Goal: Task Accomplishment & Management: Use online tool/utility

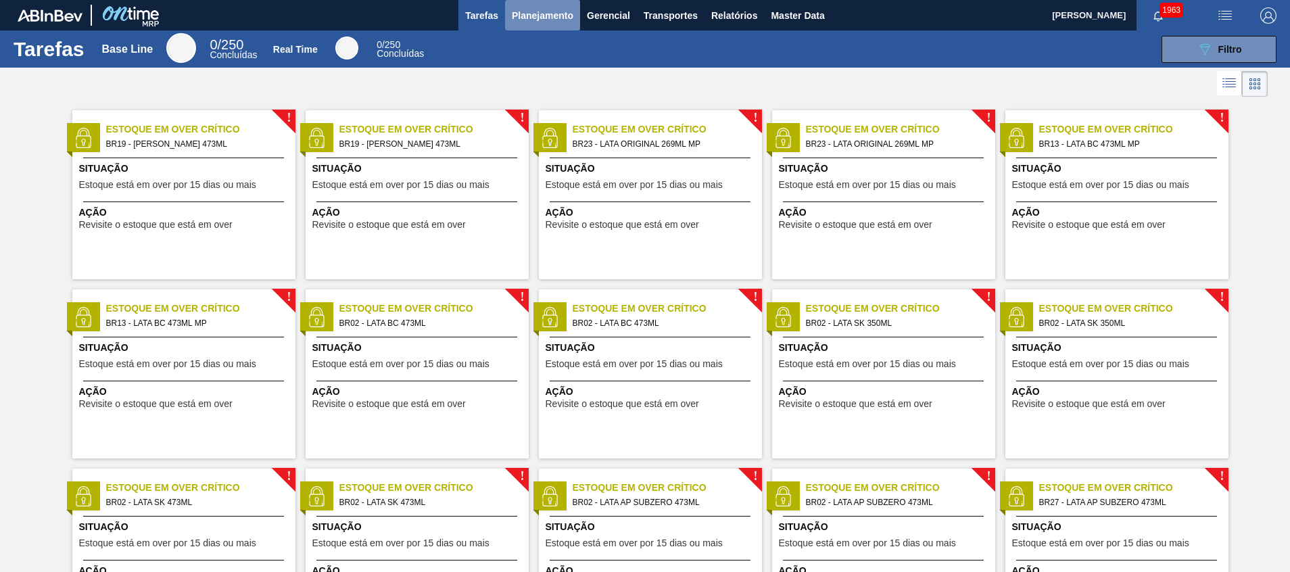
click at [531, 19] on span "Planejamento" at bounding box center [543, 15] width 62 height 16
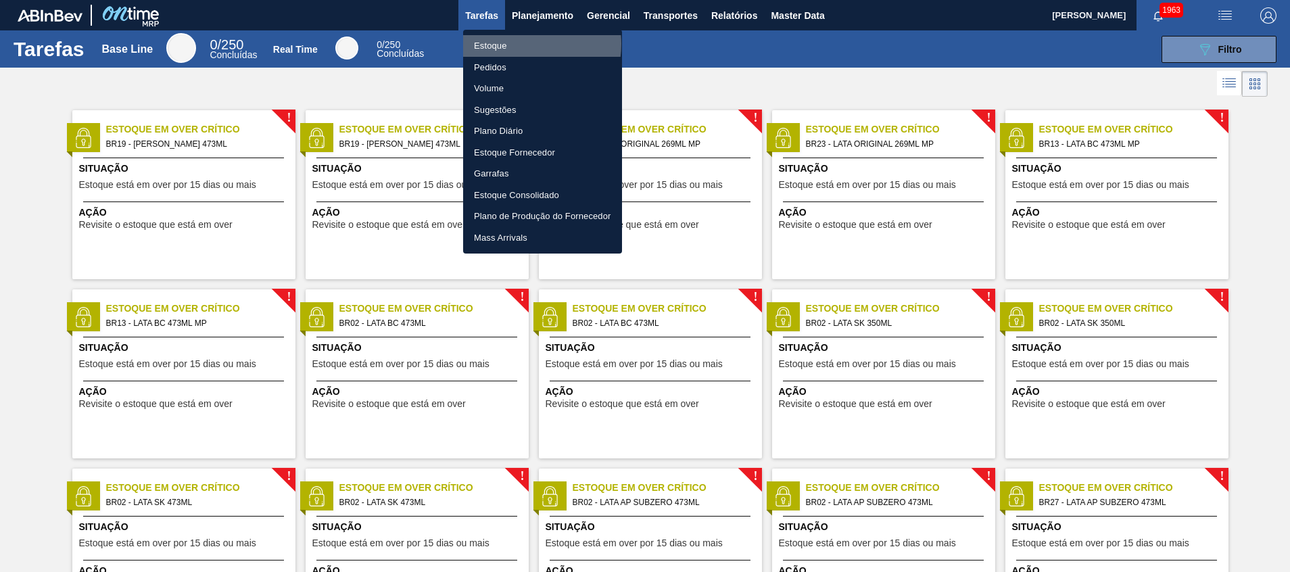
click at [520, 44] on li "Estoque" at bounding box center [542, 46] width 159 height 22
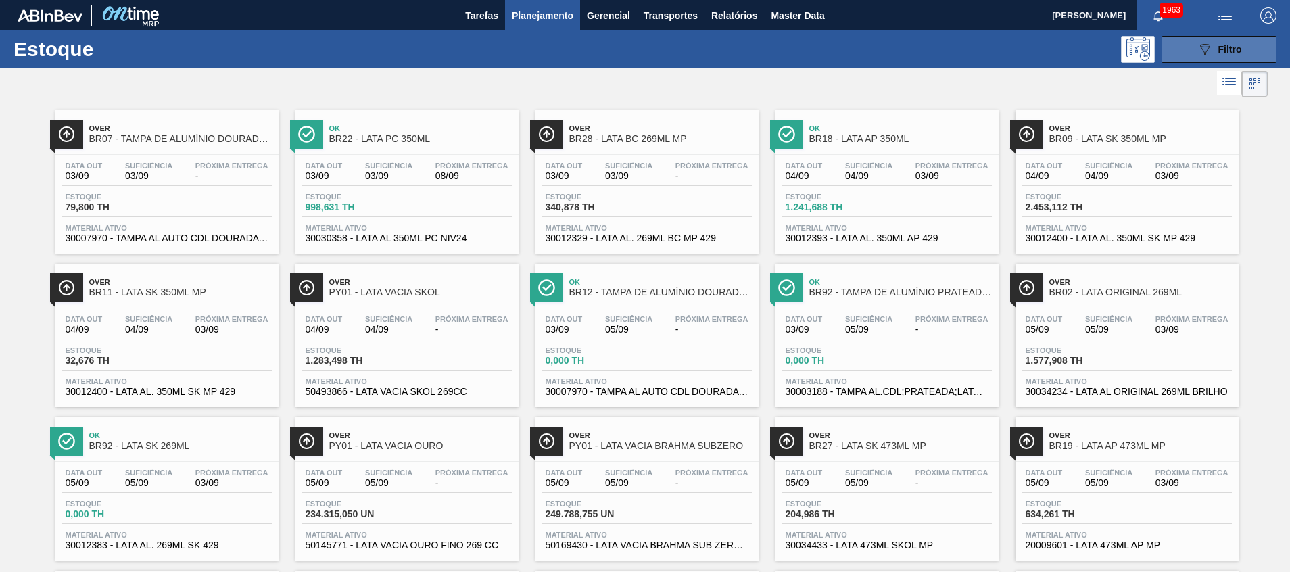
click at [1188, 38] on button "089F7B8B-B2A5-4AFE-B5C0-19BA573D28AC Filtro" at bounding box center [1219, 49] width 115 height 27
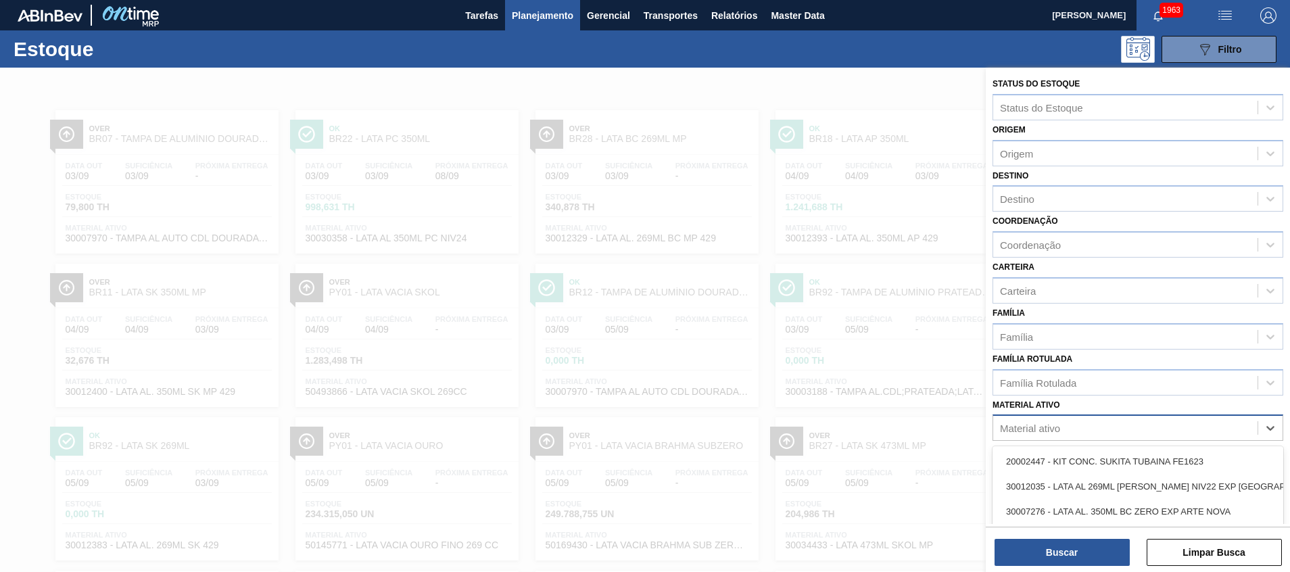
scroll to position [83, 0]
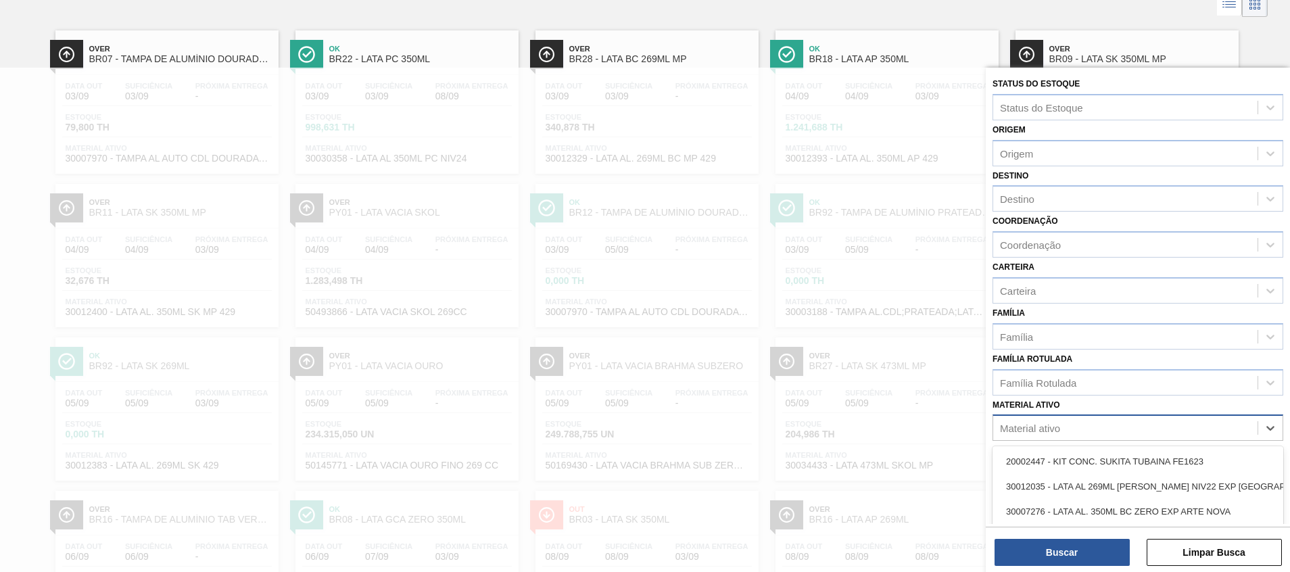
click at [1036, 427] on div "Material ativo" at bounding box center [1030, 428] width 60 height 11
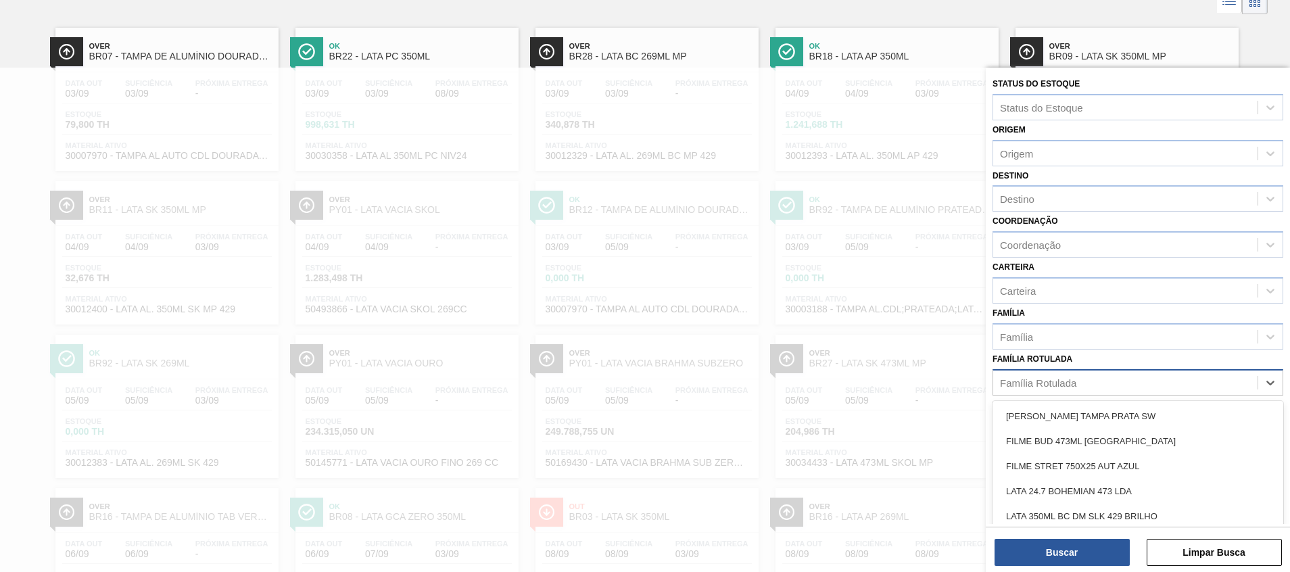
scroll to position [120, 0]
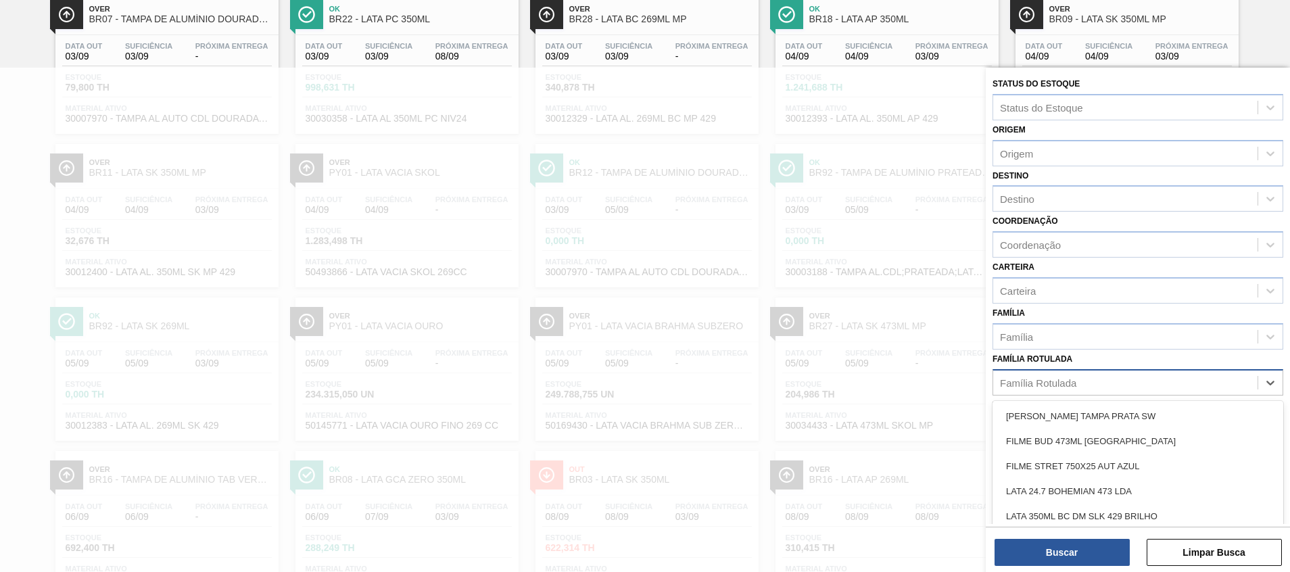
click at [1008, 389] on div "Família Rotulada" at bounding box center [1126, 383] width 264 height 20
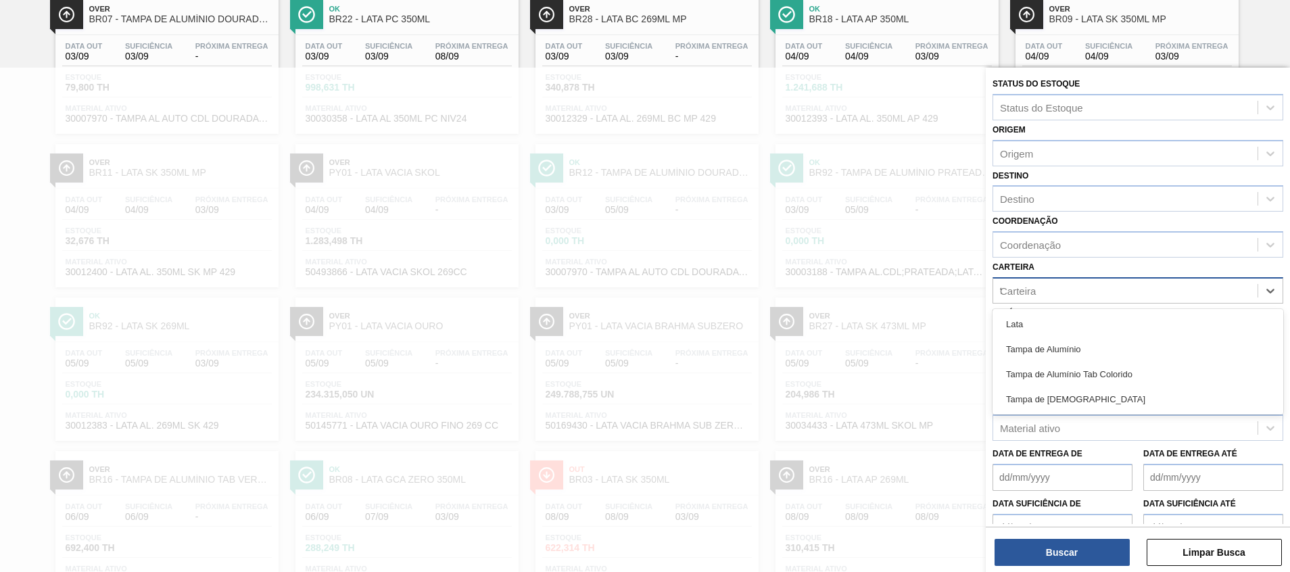
click at [1006, 302] on div "Carteira t" at bounding box center [1138, 290] width 291 height 26
type input "ta"
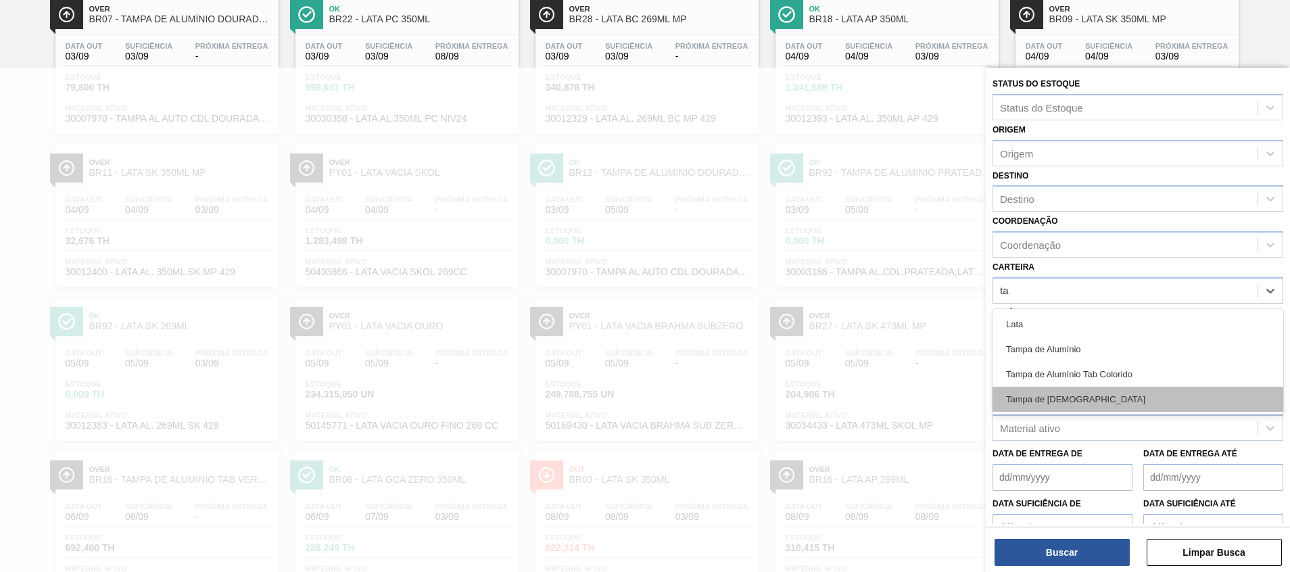
click at [1031, 404] on div "Tampa de [DEMOGRAPHIC_DATA]" at bounding box center [1138, 399] width 291 height 25
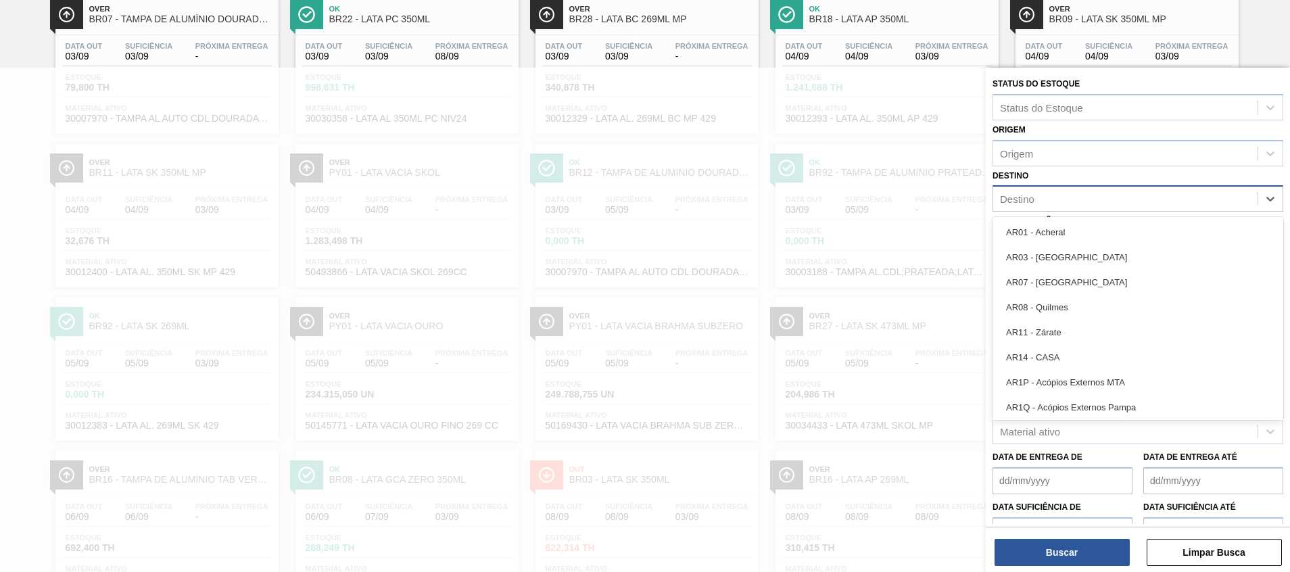
click at [1082, 204] on div "Destino" at bounding box center [1126, 199] width 264 height 20
type input "27"
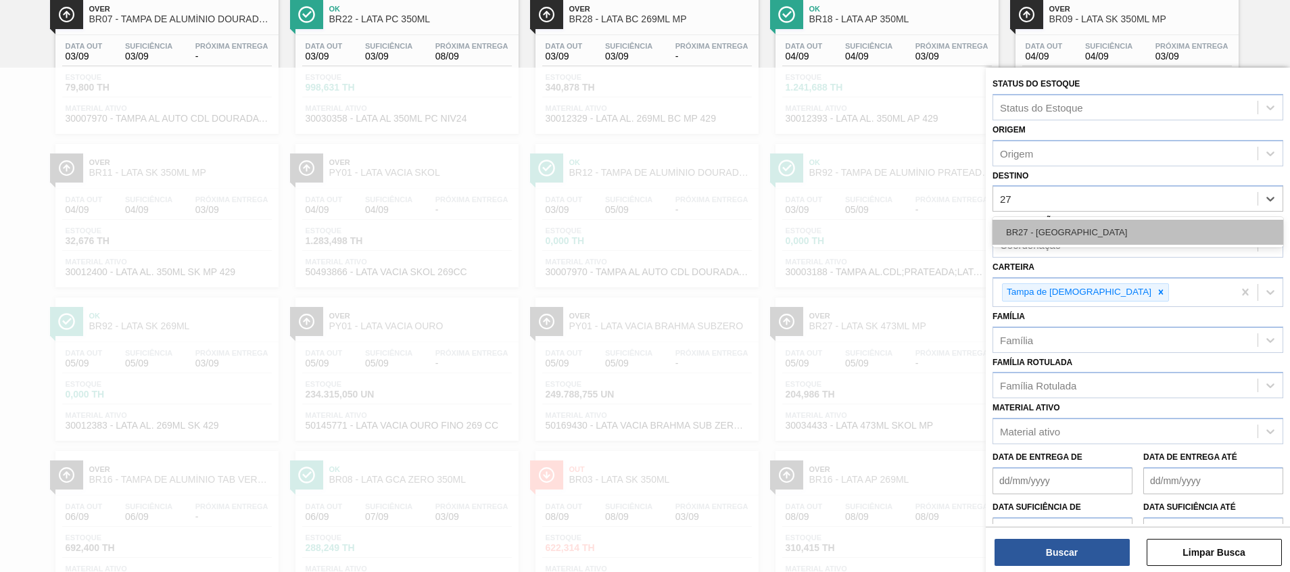
click at [1087, 239] on div "BR27 - [GEOGRAPHIC_DATA]" at bounding box center [1138, 232] width 291 height 25
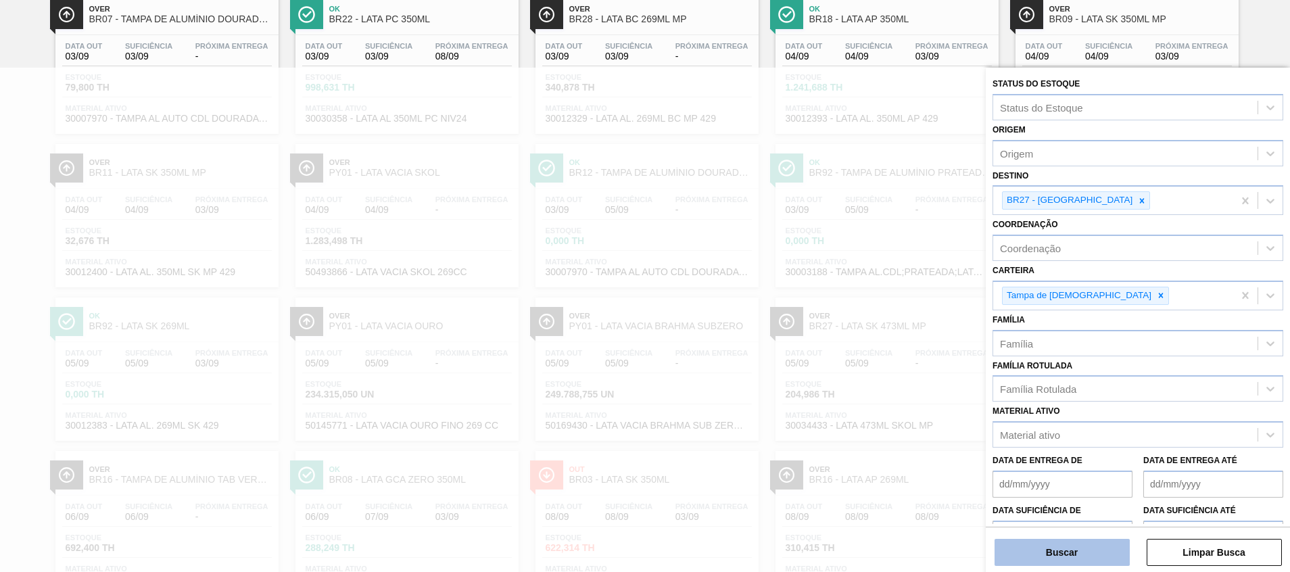
click at [1085, 556] on button "Buscar" at bounding box center [1062, 552] width 135 height 27
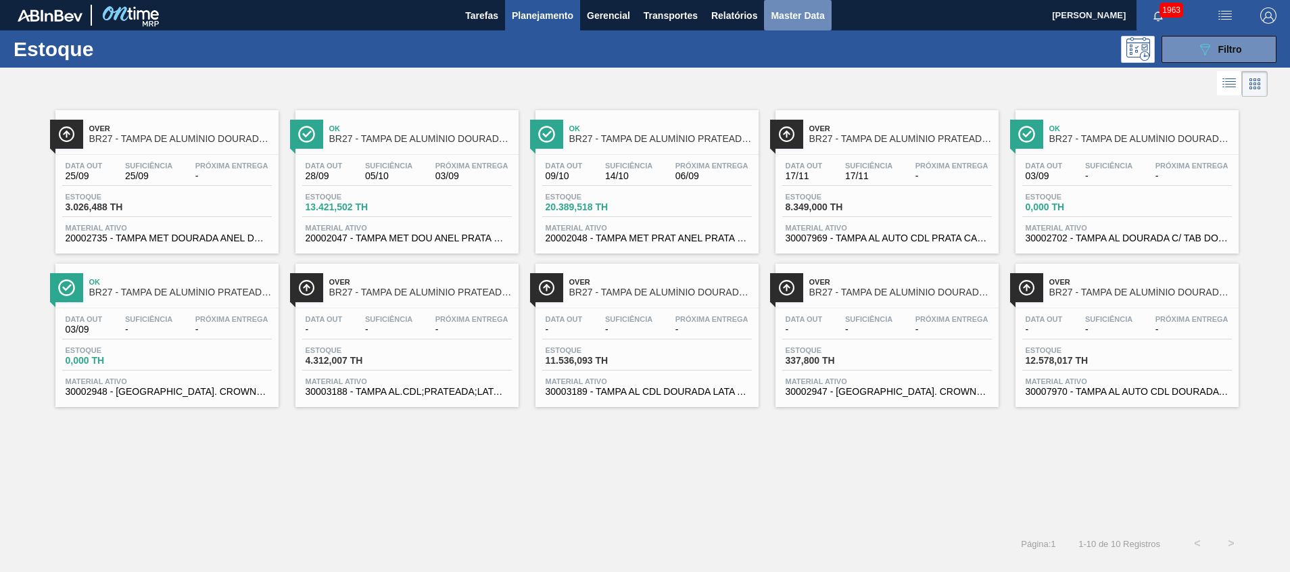
click at [782, 26] on button "Master Data" at bounding box center [797, 15] width 67 height 30
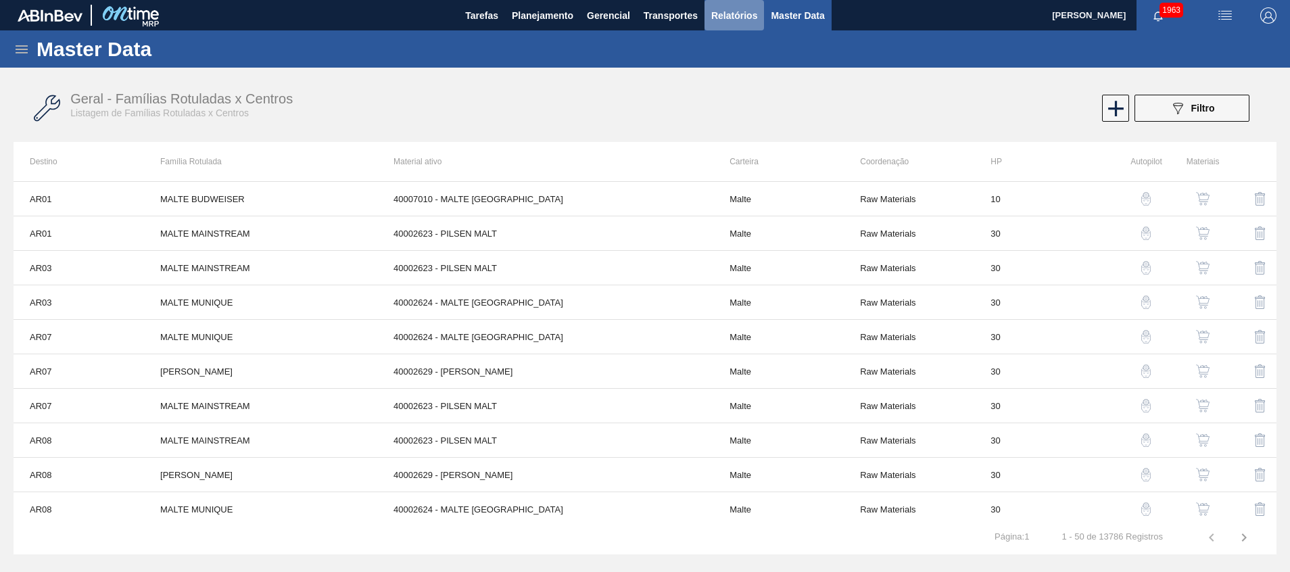
click at [732, 18] on span "Relatórios" at bounding box center [735, 15] width 46 height 16
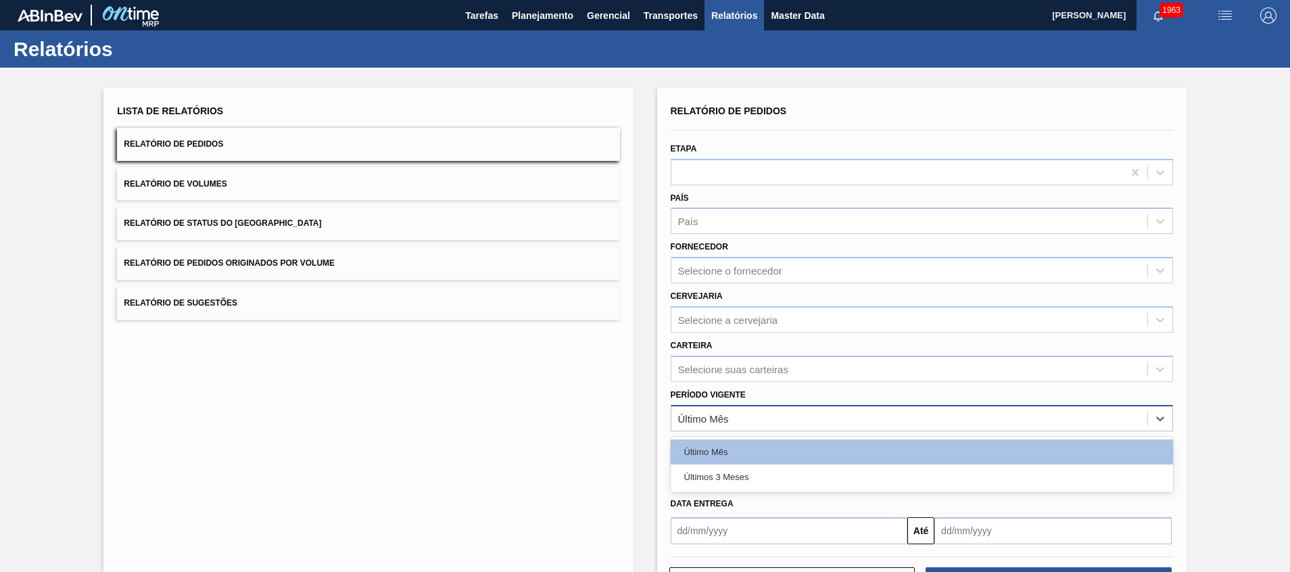
click at [743, 427] on div "Último Mês" at bounding box center [910, 419] width 476 height 20
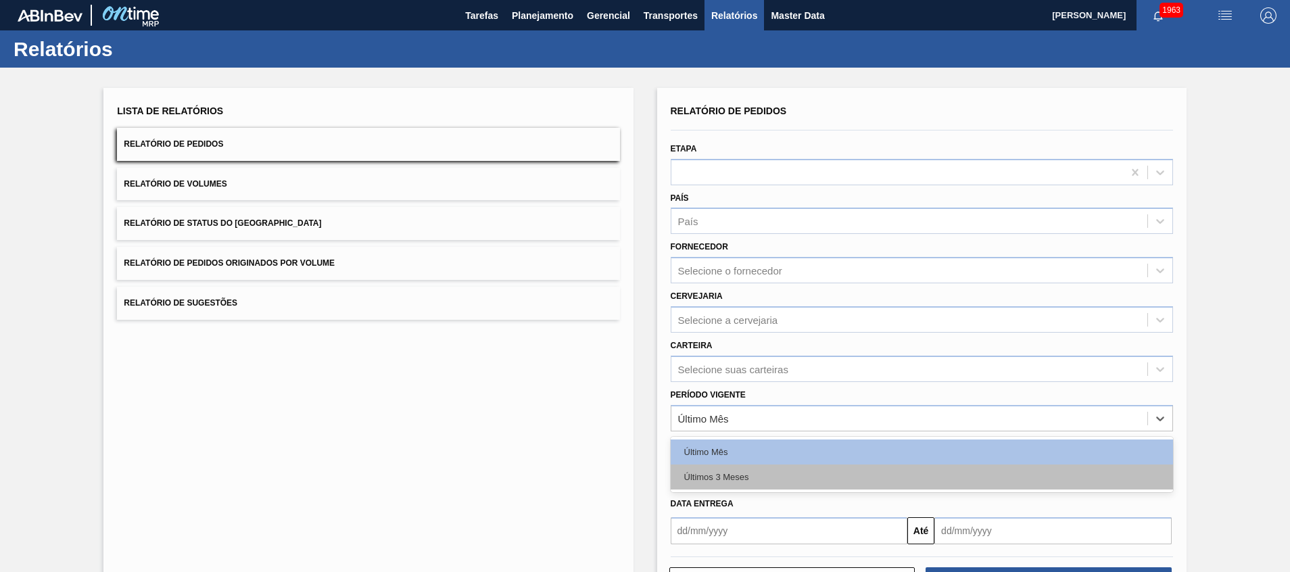
click at [743, 470] on div "Últimos 3 Meses" at bounding box center [922, 477] width 503 height 25
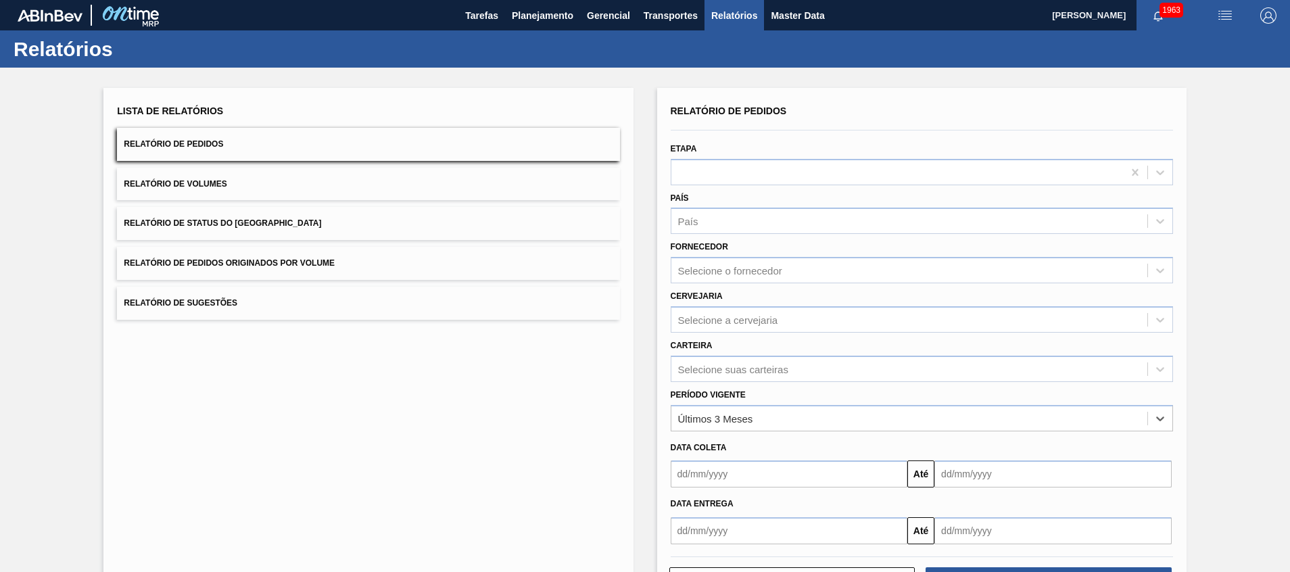
scroll to position [54, 0]
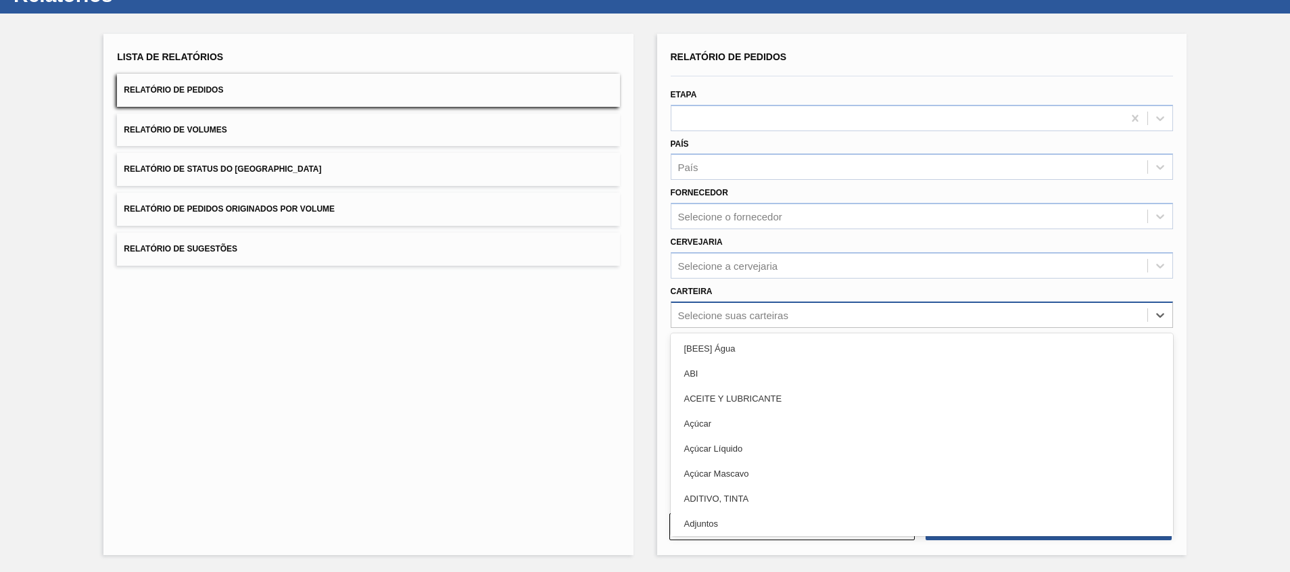
click at [707, 323] on div "Selecione suas carteiras" at bounding box center [910, 315] width 476 height 20
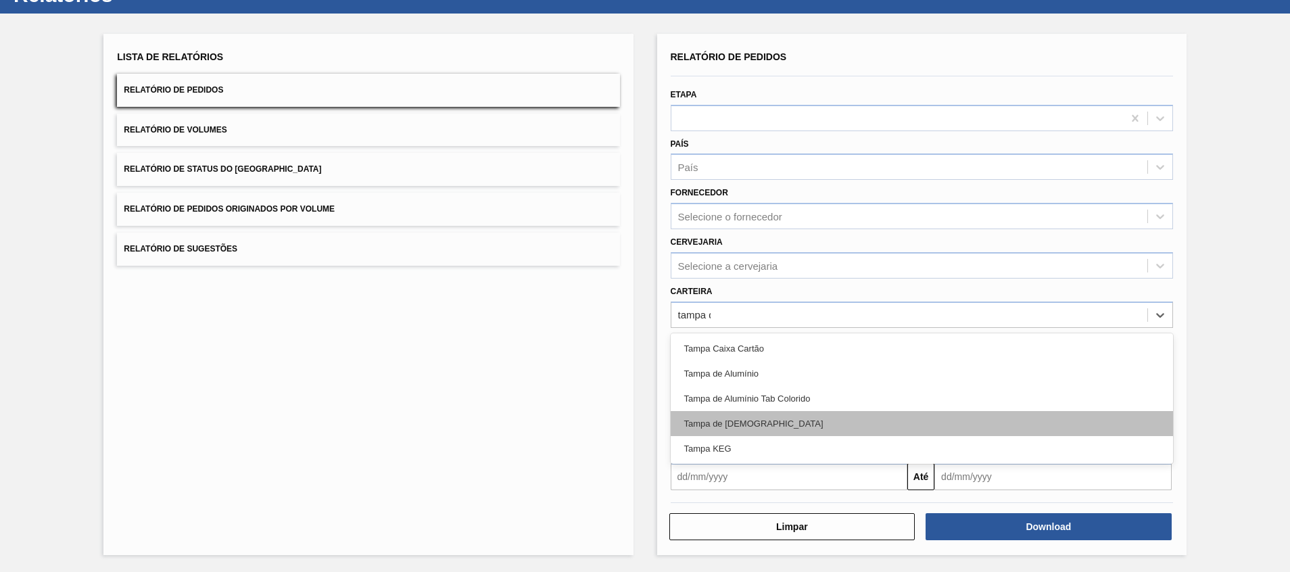
type input "tampa de"
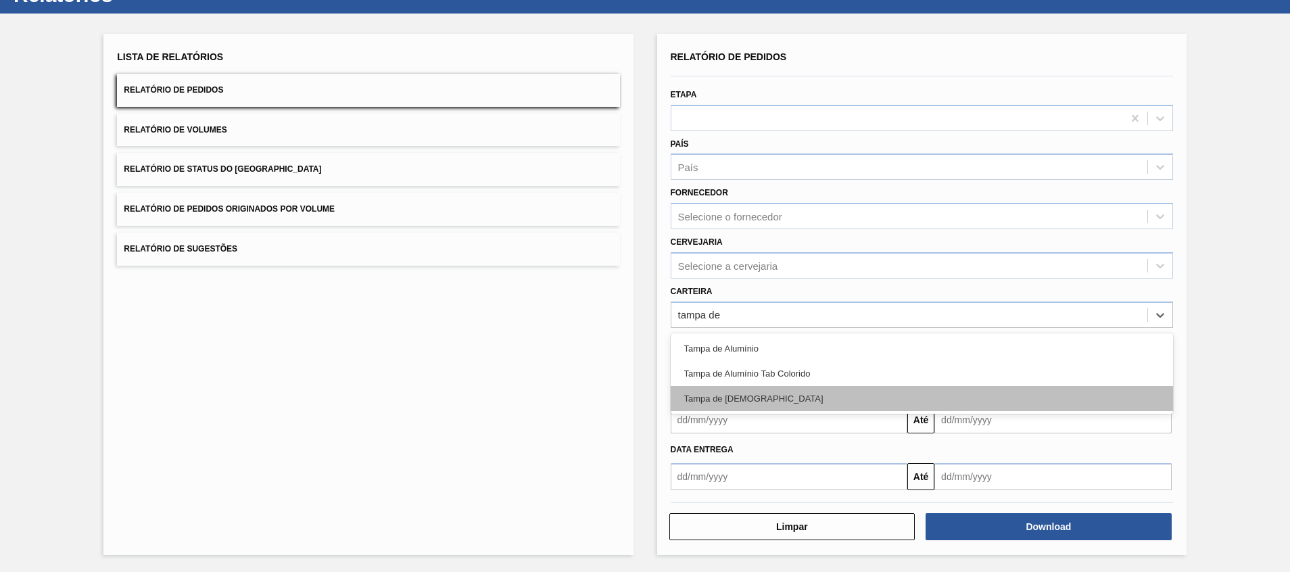
click at [739, 396] on div "Tampa de [DEMOGRAPHIC_DATA]" at bounding box center [922, 398] width 503 height 25
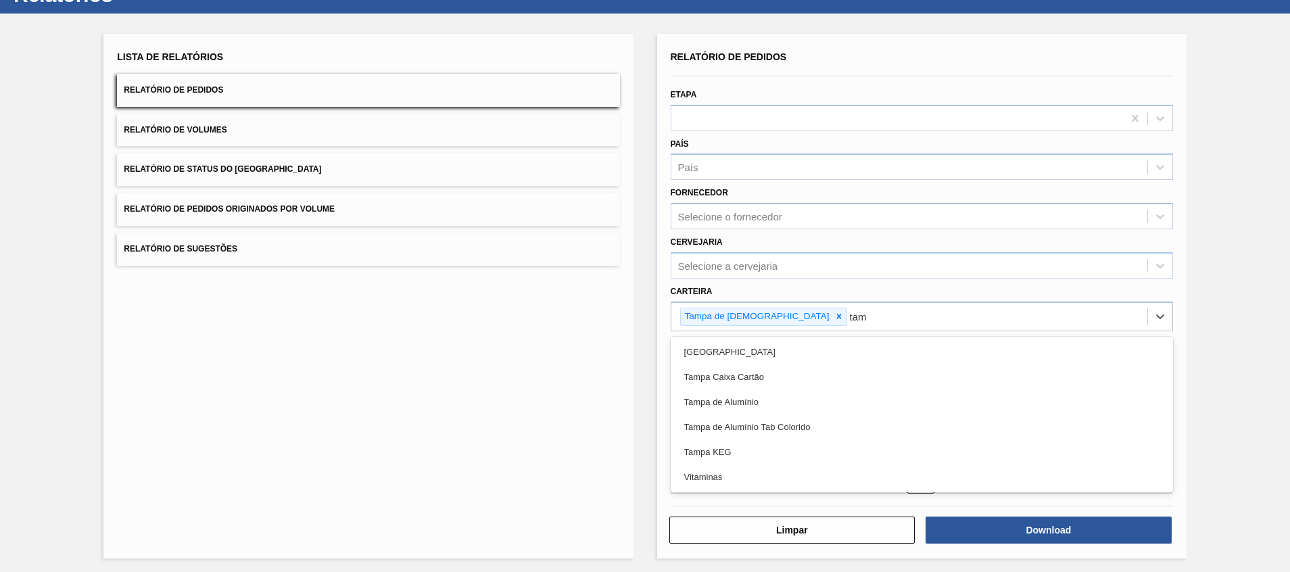
type input "tamp"
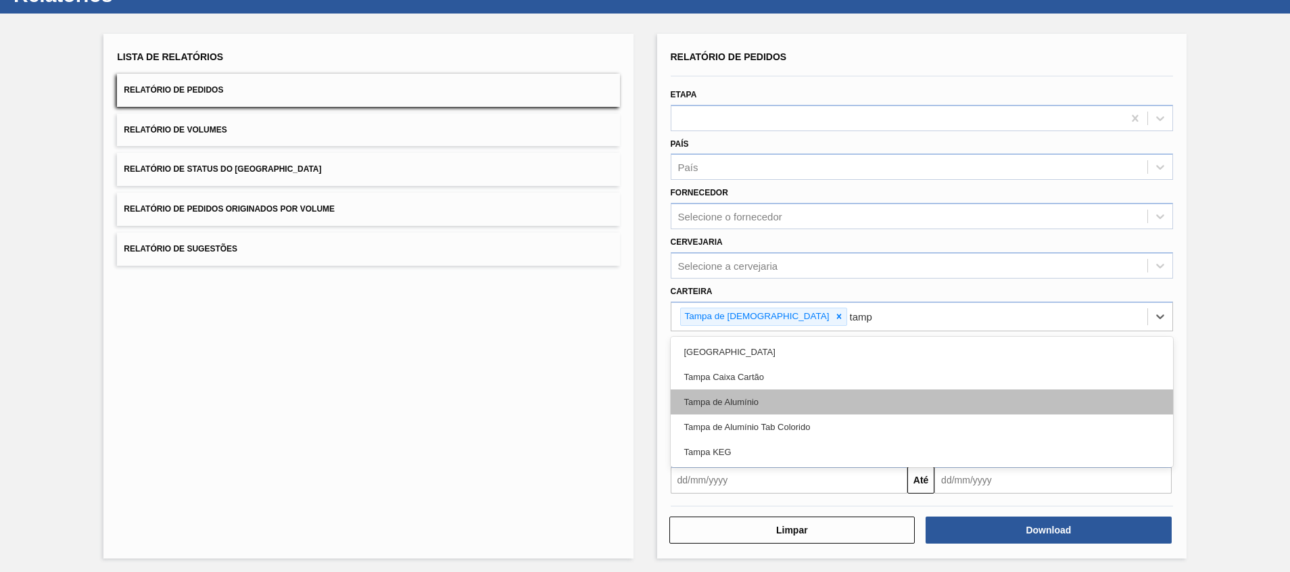
click at [745, 402] on div "Tampa de Alumínio" at bounding box center [922, 402] width 503 height 25
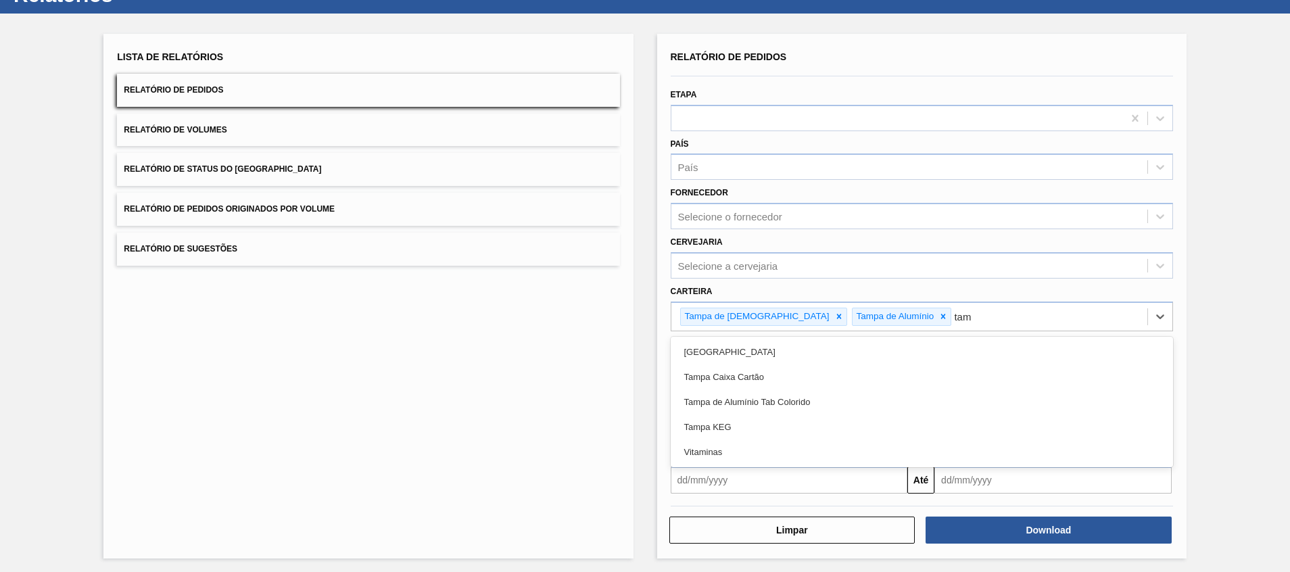
type input "tamp"
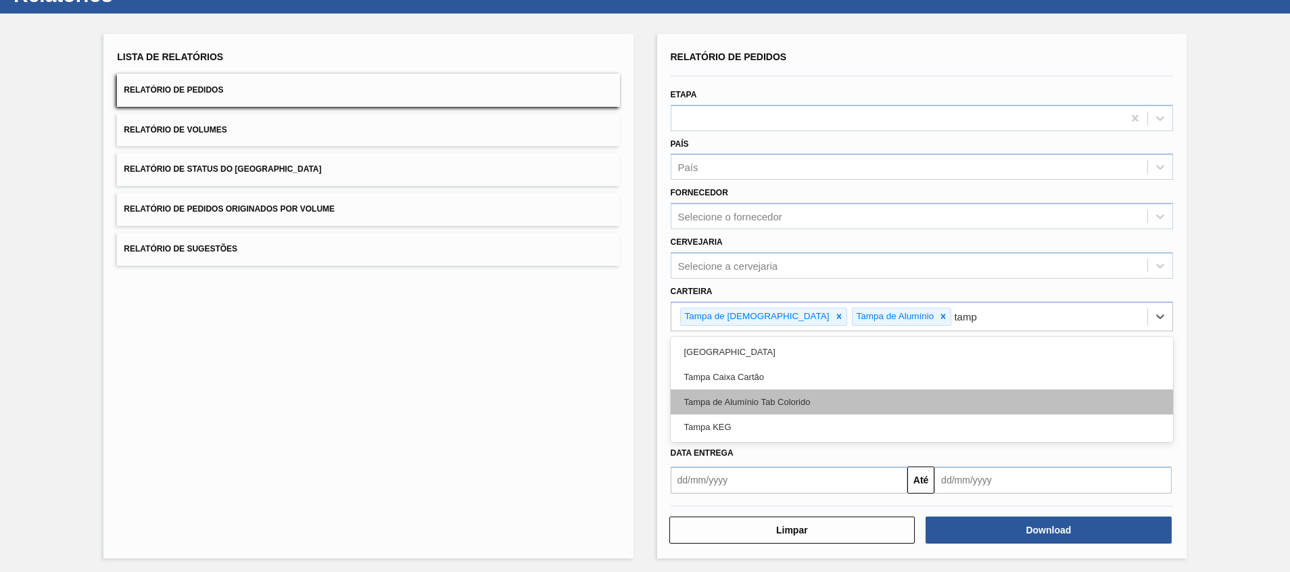
click at [745, 402] on div "Tampa de Alumínio Tab Colorido" at bounding box center [922, 402] width 503 height 25
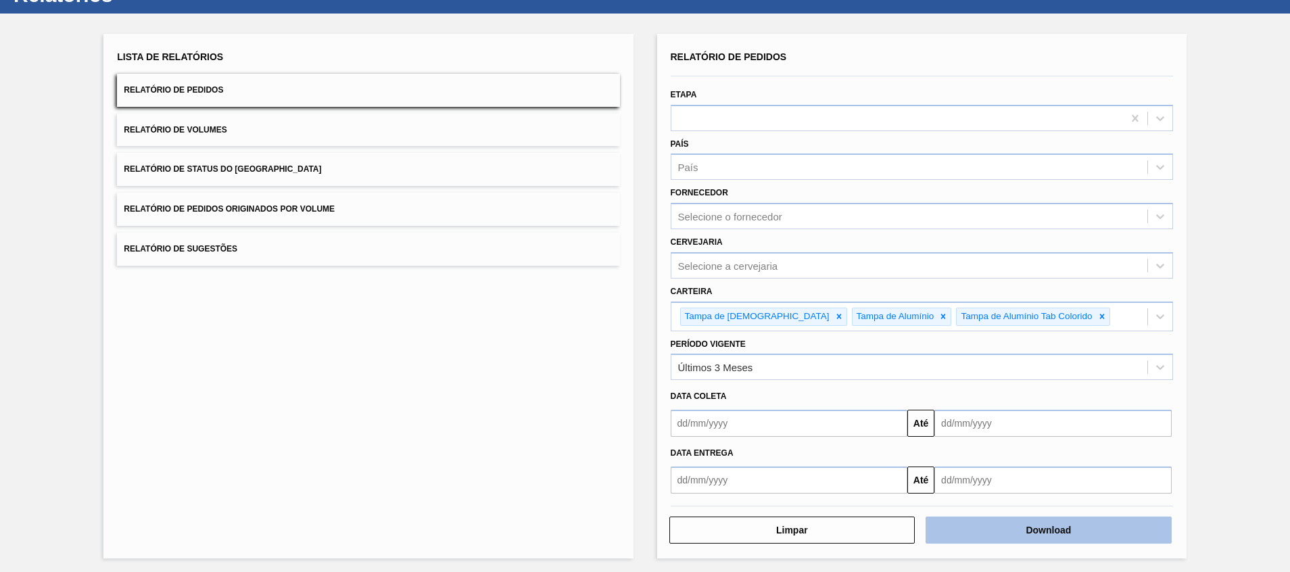
click at [974, 539] on button "Download" at bounding box center [1049, 530] width 246 height 27
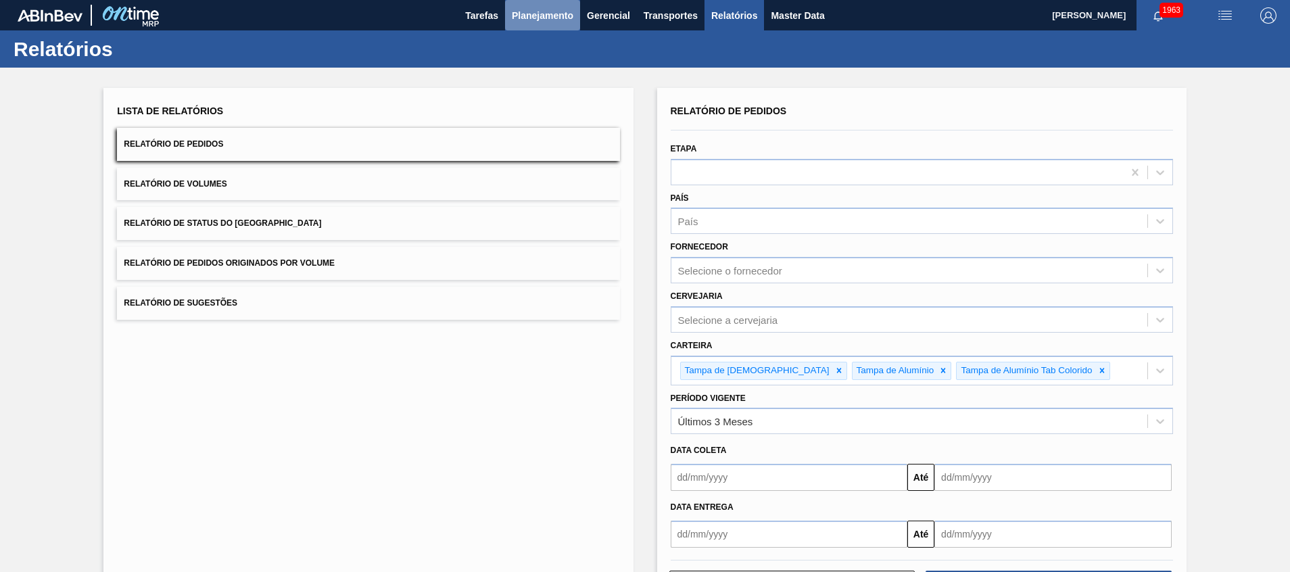
click at [538, 14] on span "Planejamento" at bounding box center [543, 15] width 62 height 16
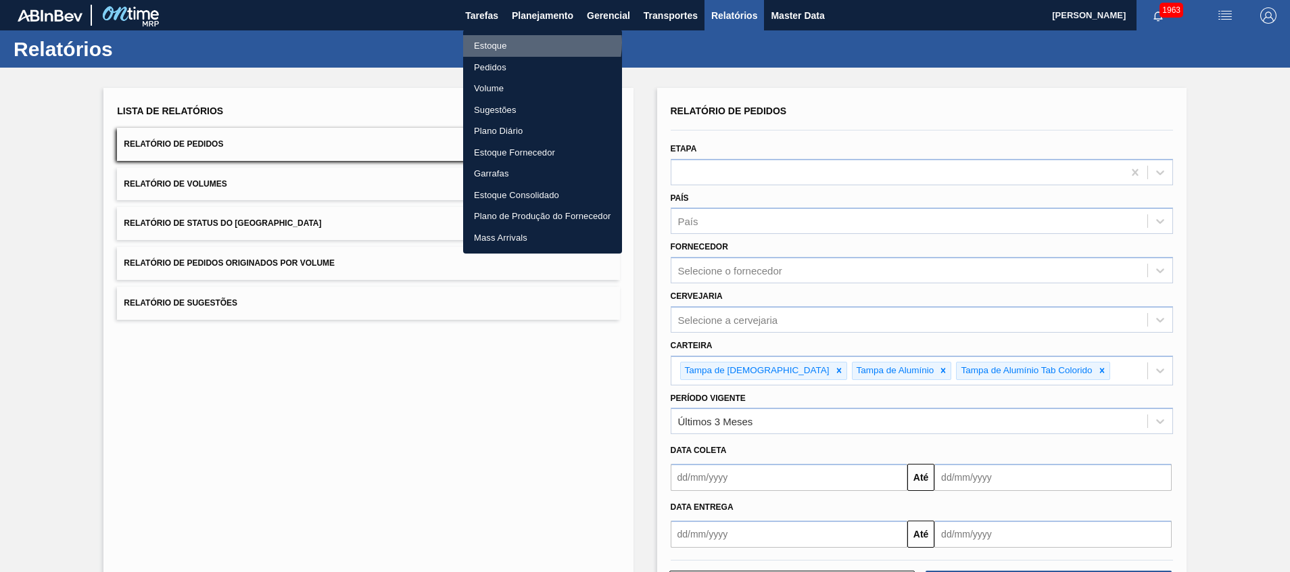
click at [531, 43] on li "Estoque" at bounding box center [542, 46] width 159 height 22
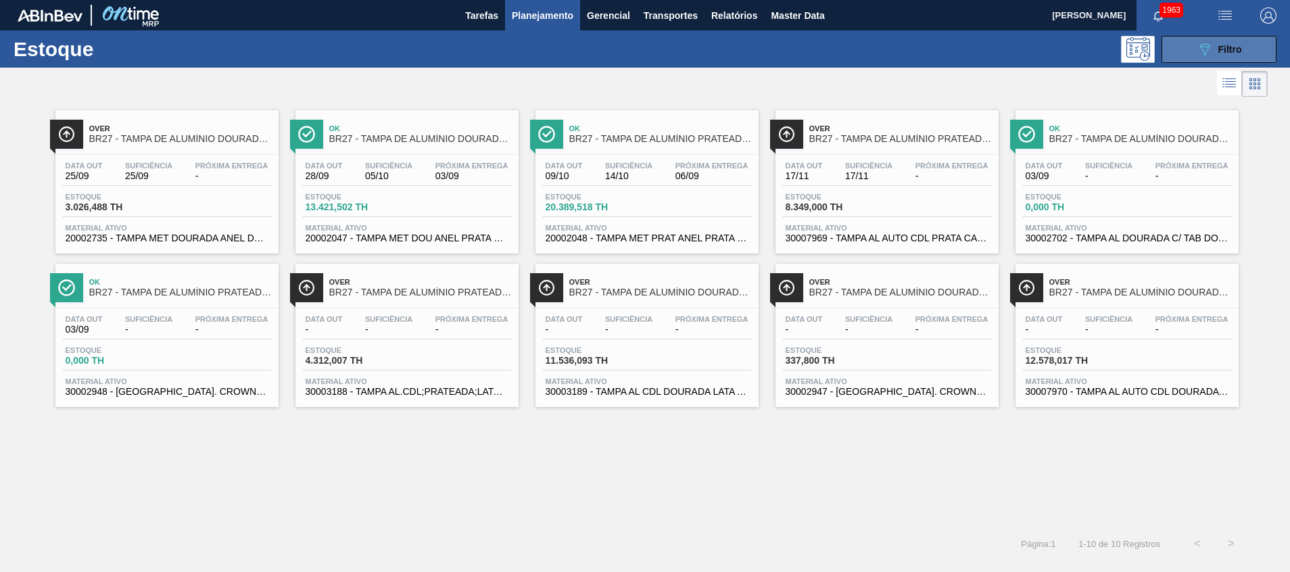
click at [1168, 58] on button "089F7B8B-B2A5-4AFE-B5C0-19BA573D28AC Filtro" at bounding box center [1219, 49] width 115 height 27
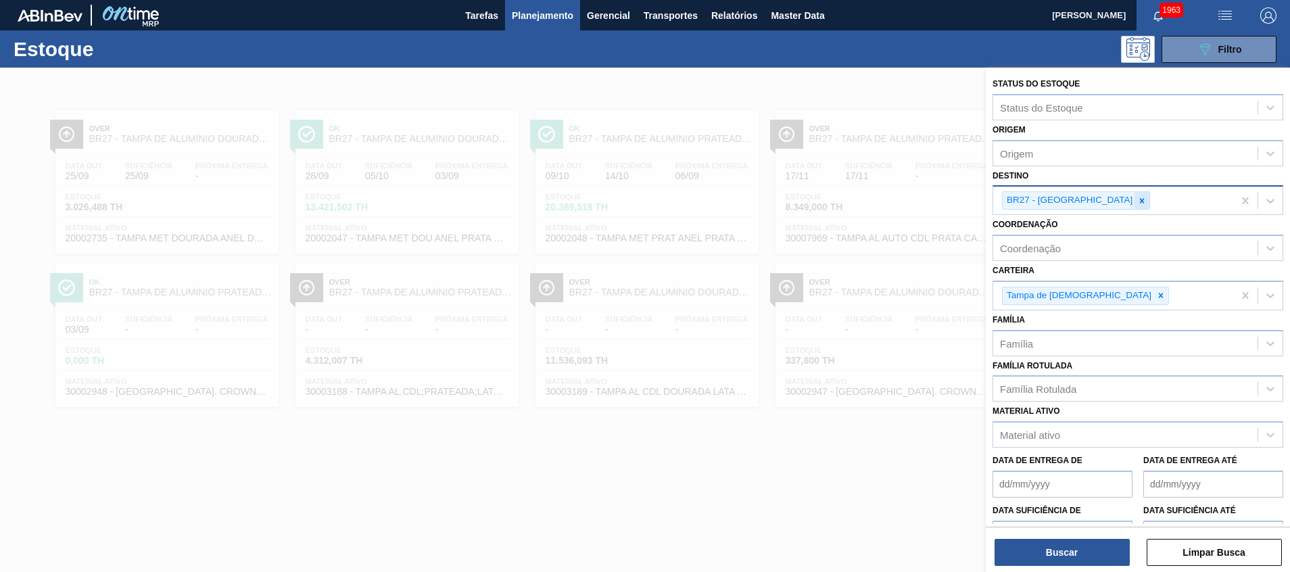
click at [1135, 195] on div at bounding box center [1142, 200] width 15 height 17
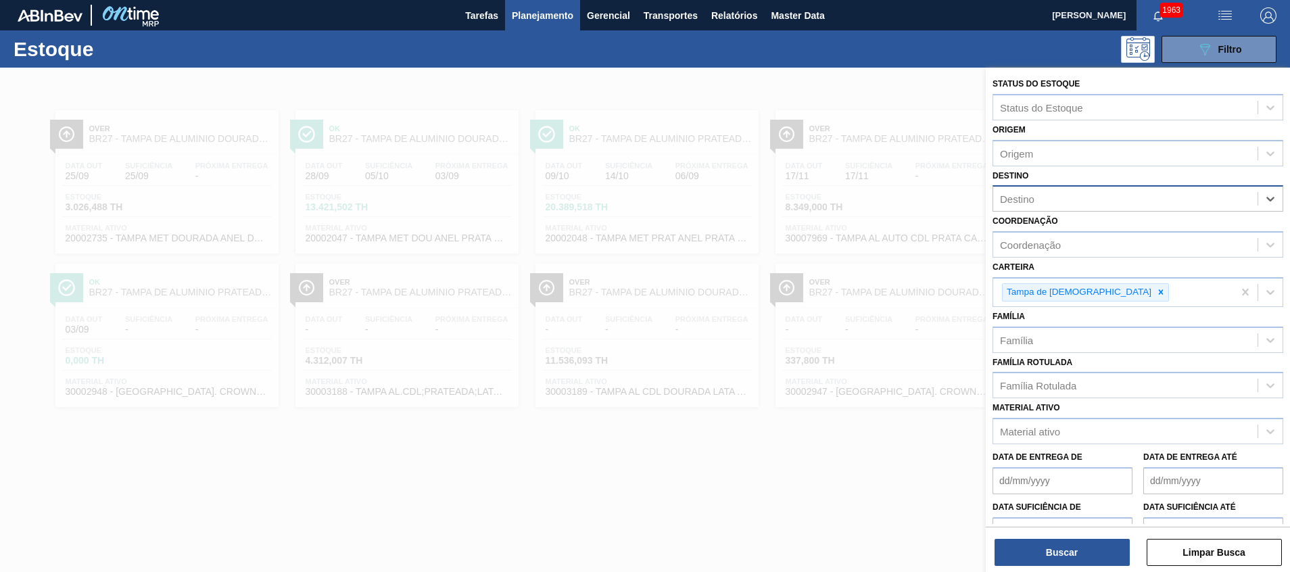
type input "t"
type input "uber"
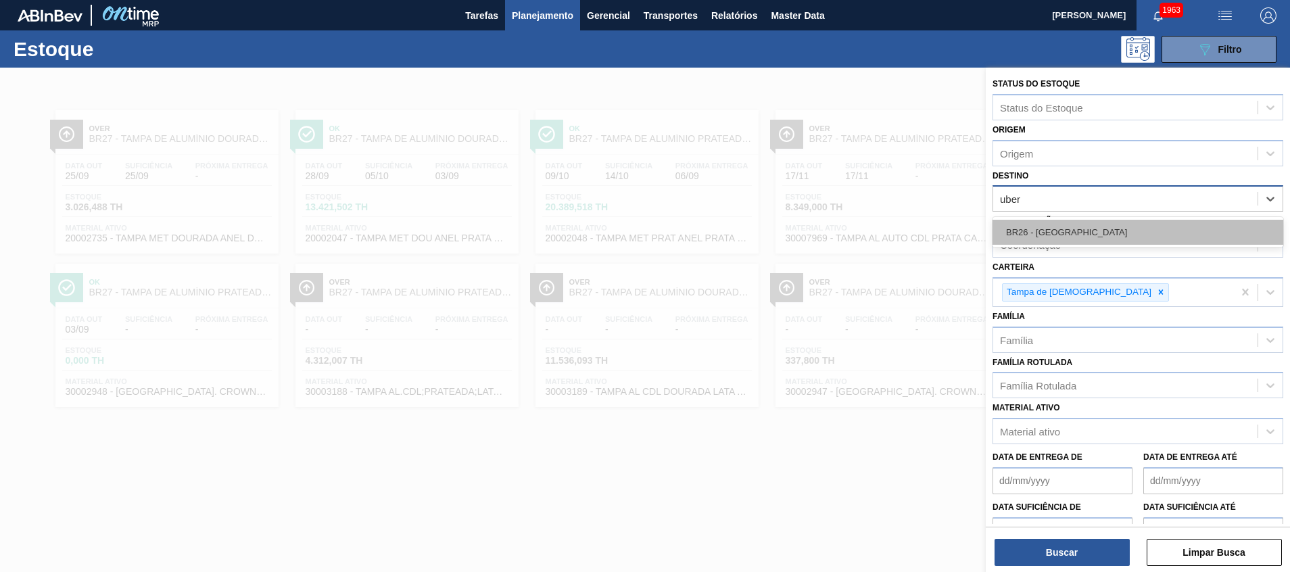
click at [1021, 232] on div "BR26 - [GEOGRAPHIC_DATA]" at bounding box center [1138, 232] width 291 height 25
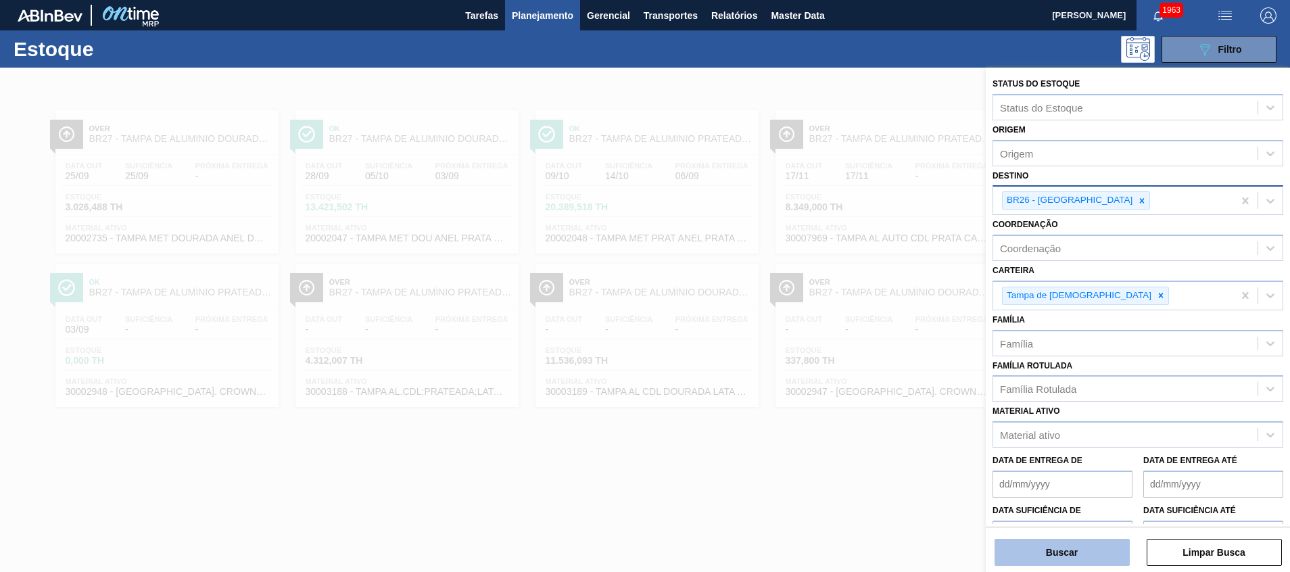
click at [1031, 546] on button "Buscar" at bounding box center [1062, 552] width 135 height 27
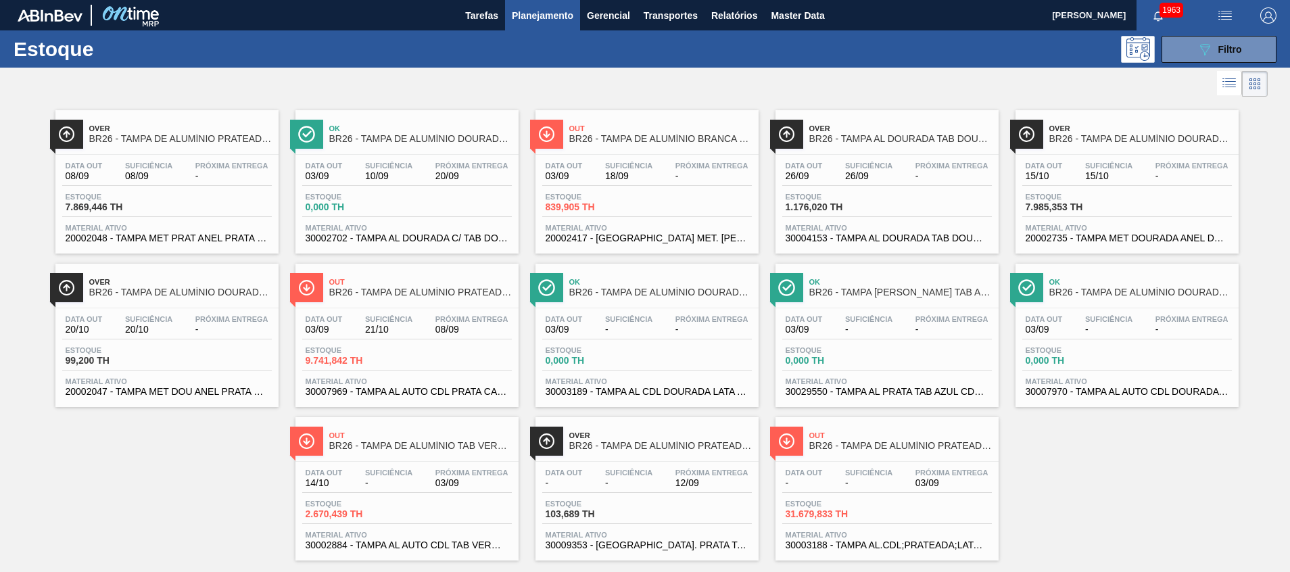
scroll to position [22, 0]
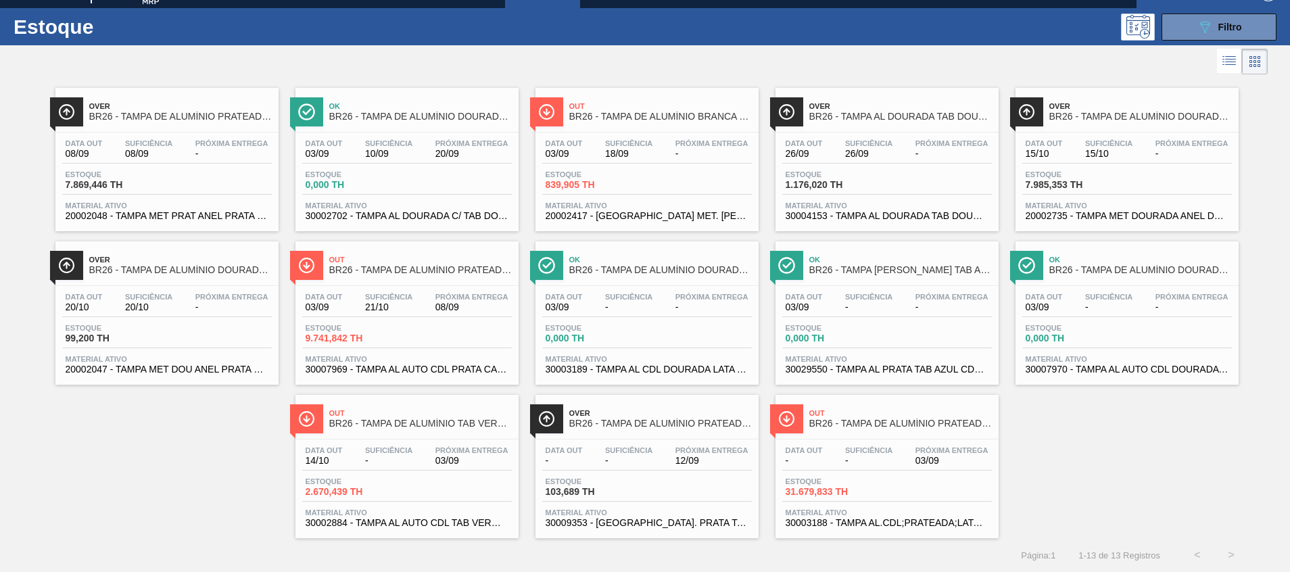
click at [388, 369] on span "30007969 - TAMPA AL AUTO CDL PRATA CANPACK" at bounding box center [407, 370] width 203 height 10
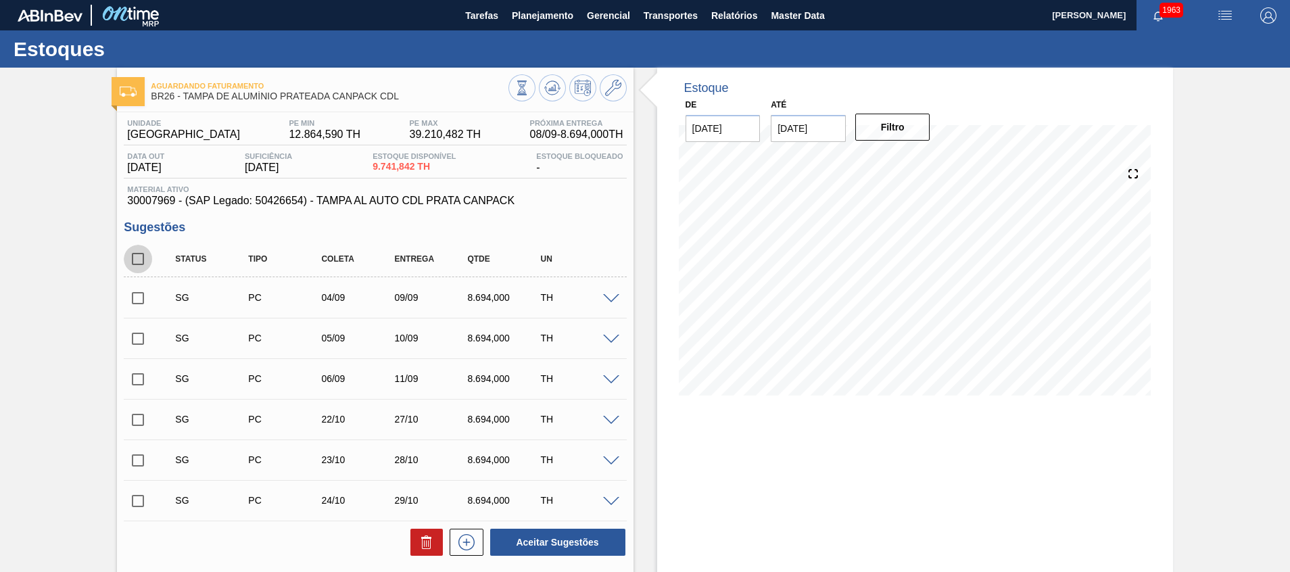
click at [142, 260] on input "checkbox" at bounding box center [138, 259] width 28 height 28
checkbox input "true"
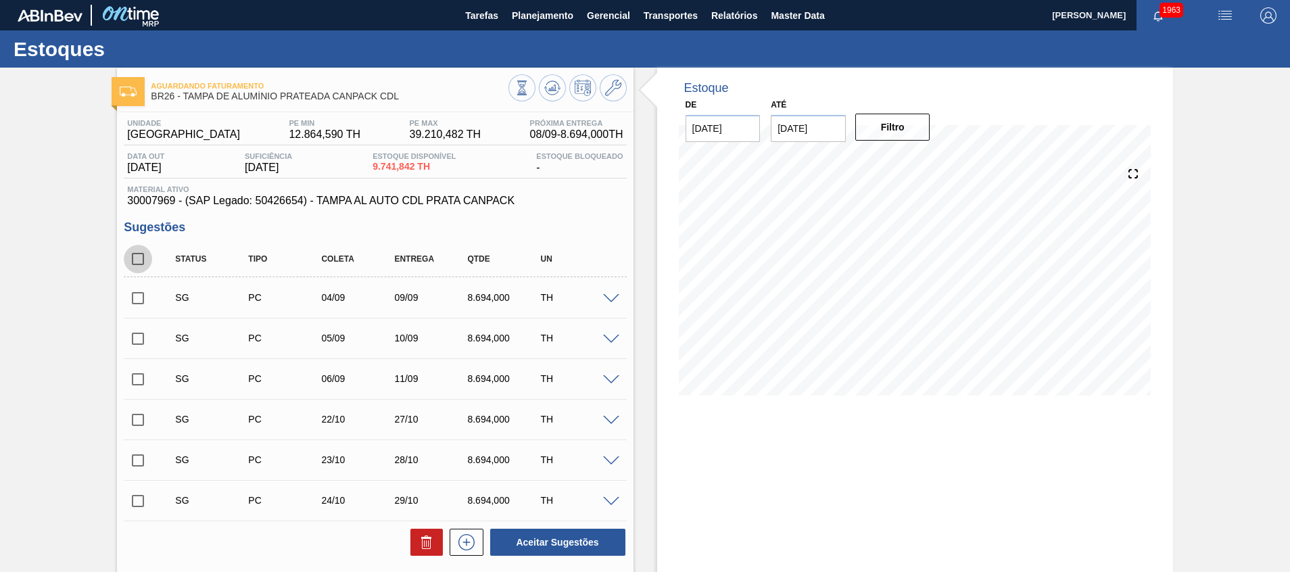
checkbox input "true"
click at [426, 534] on button at bounding box center [427, 542] width 32 height 27
checkbox input "false"
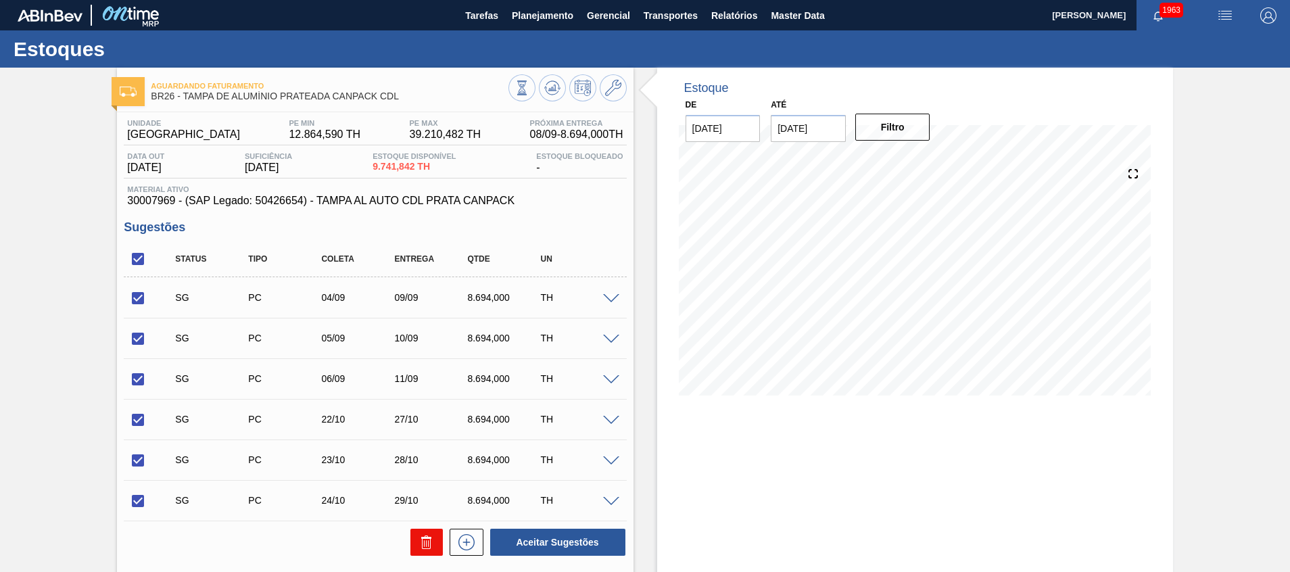
checkbox input "false"
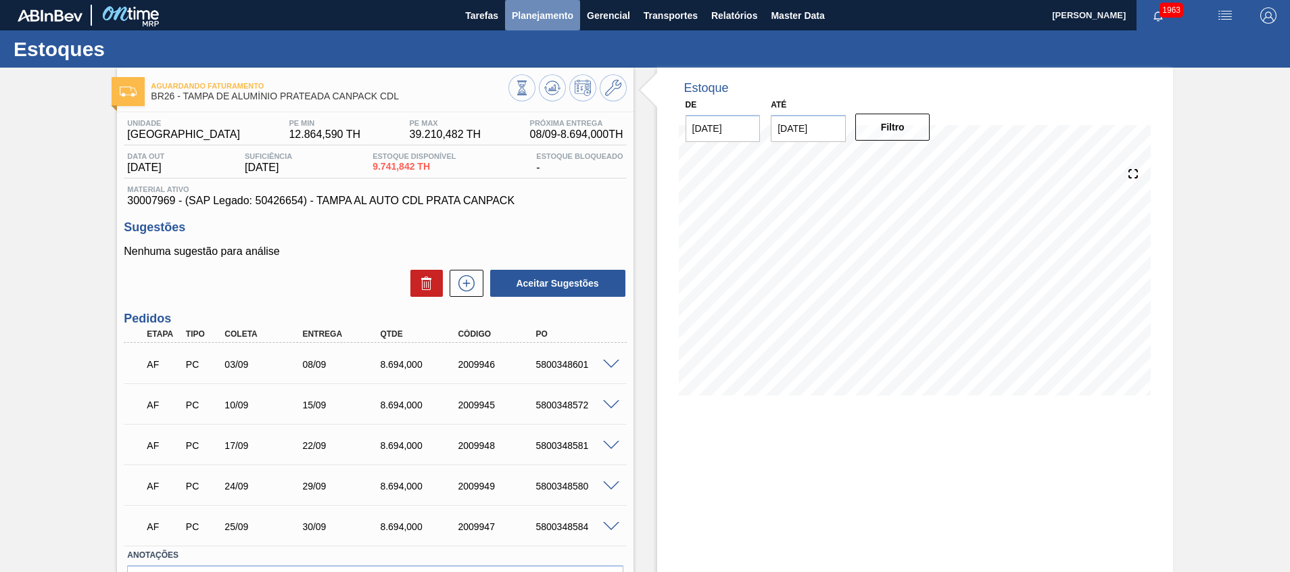
click at [545, 16] on span "Planejamento" at bounding box center [543, 15] width 62 height 16
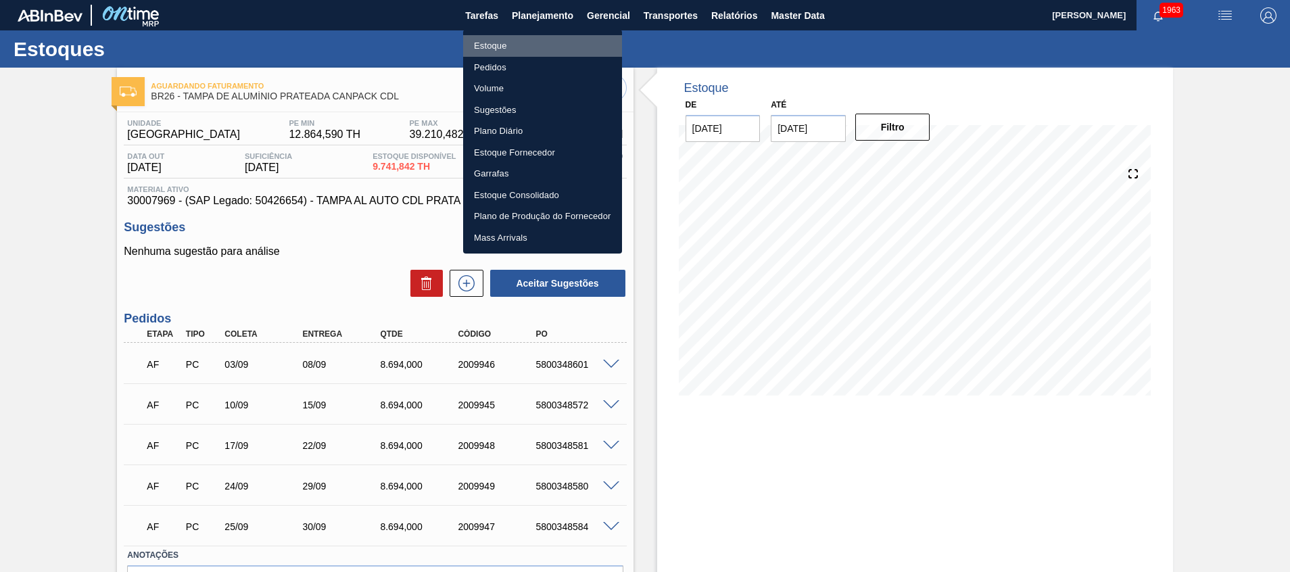
click at [563, 43] on li "Estoque" at bounding box center [542, 46] width 159 height 22
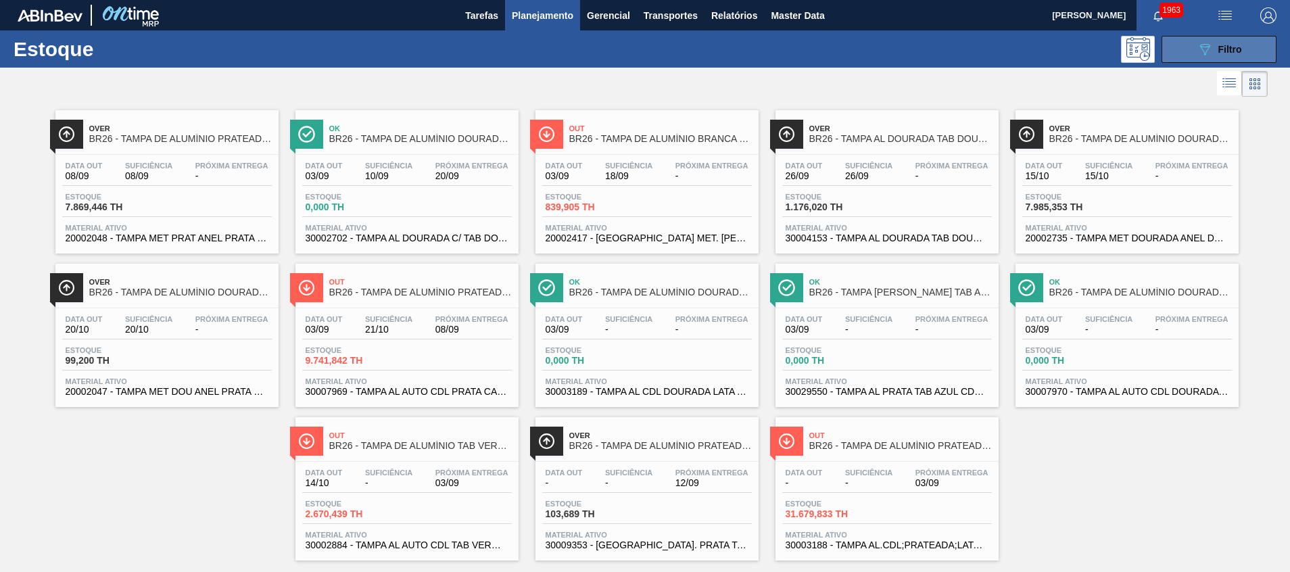
click at [1180, 55] on button "089F7B8B-B2A5-4AFE-B5C0-19BA573D28AC Filtro" at bounding box center [1219, 49] width 115 height 27
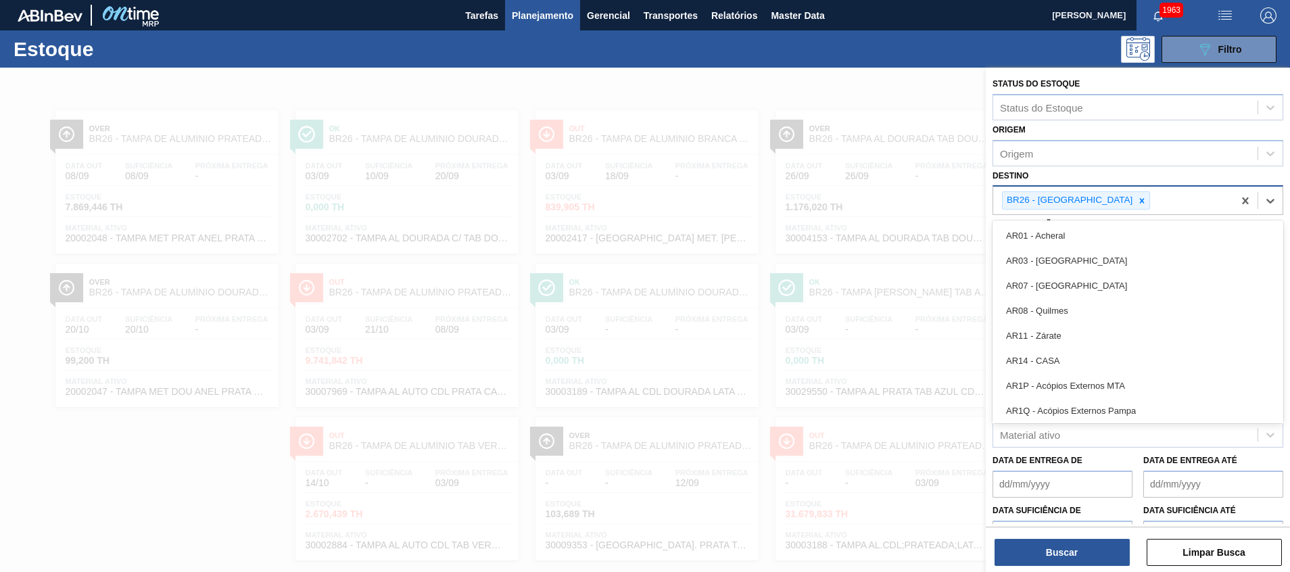
click at [1113, 194] on div "BR26 - [GEOGRAPHIC_DATA]" at bounding box center [1114, 201] width 240 height 28
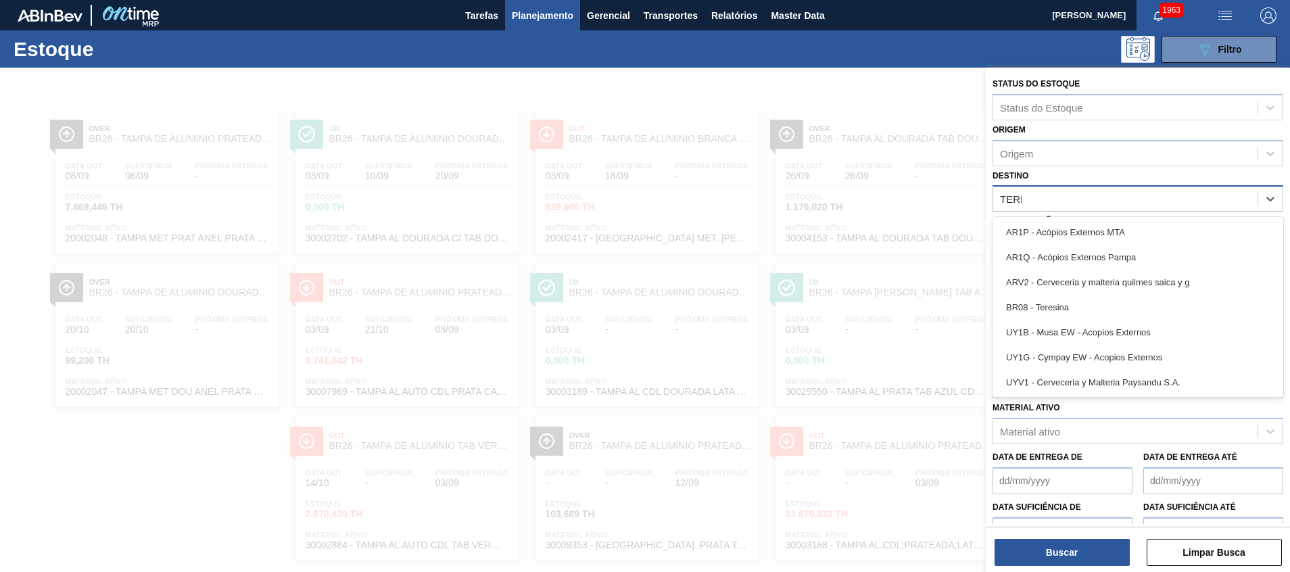
type input "TERES"
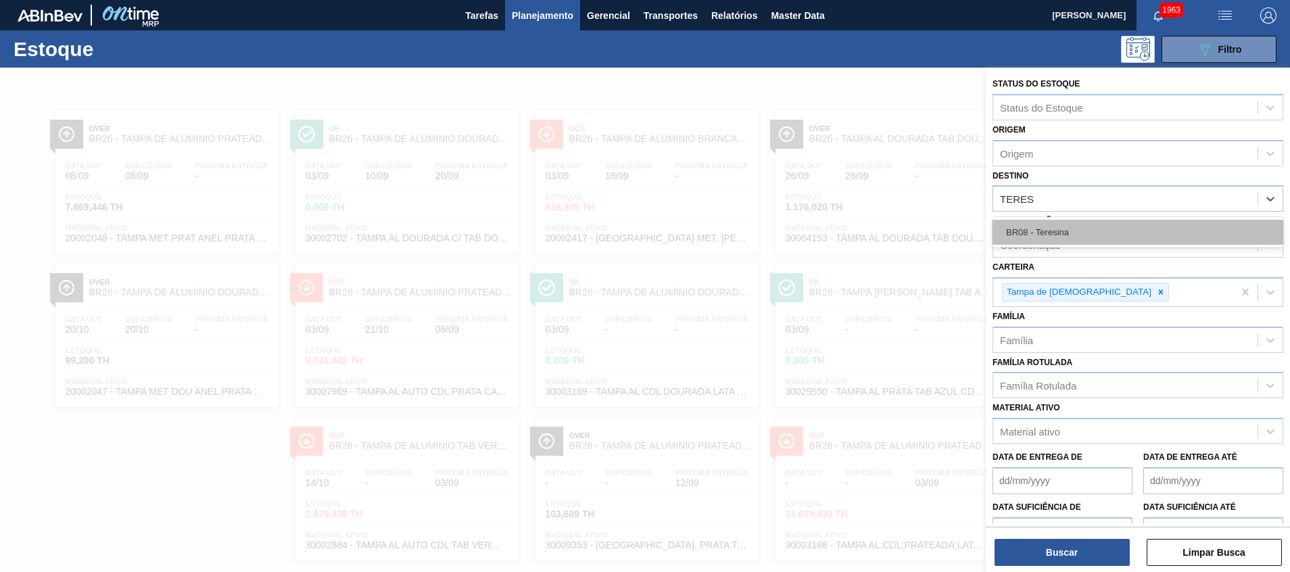
click at [1111, 224] on div "BR08 - Teresina" at bounding box center [1138, 232] width 291 height 25
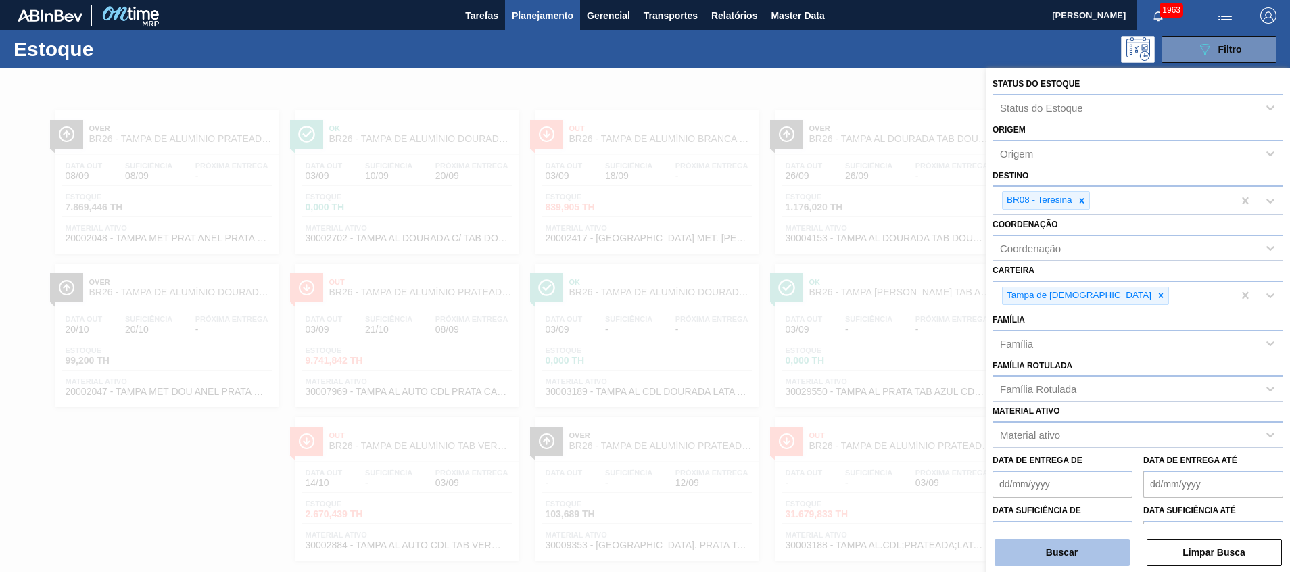
click at [1086, 547] on button "Buscar" at bounding box center [1062, 552] width 135 height 27
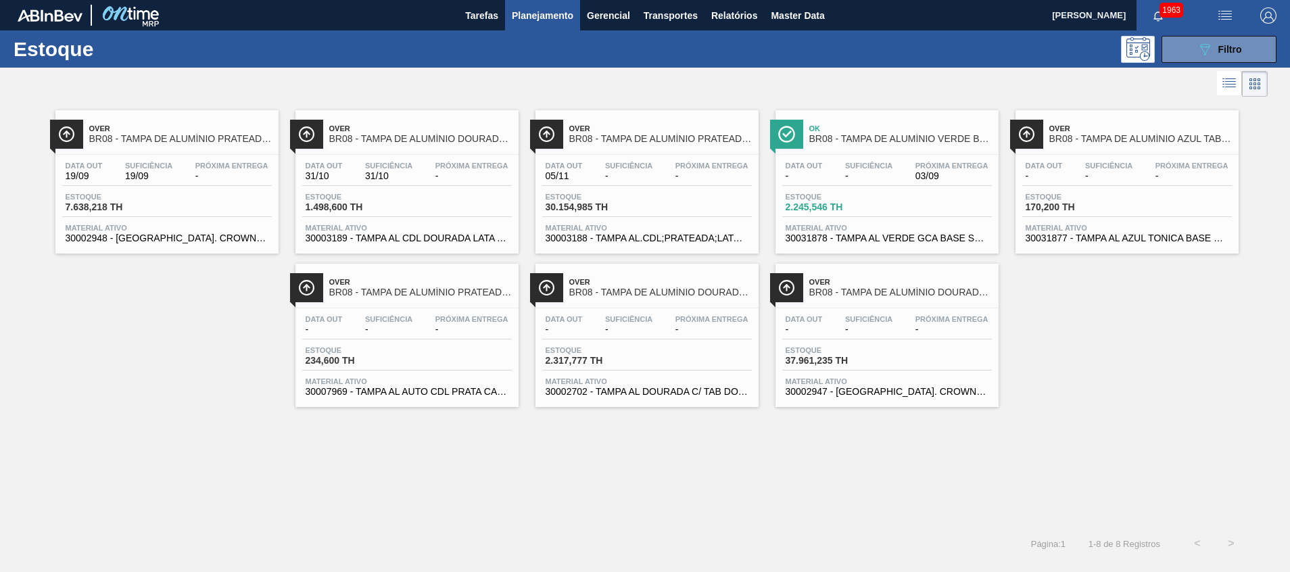
click at [225, 245] on div "Data out 19/09 Suficiência 19/09 Próxima Entrega - Estoque 7.638,218 TH Materia…" at bounding box center [166, 201] width 223 height 92
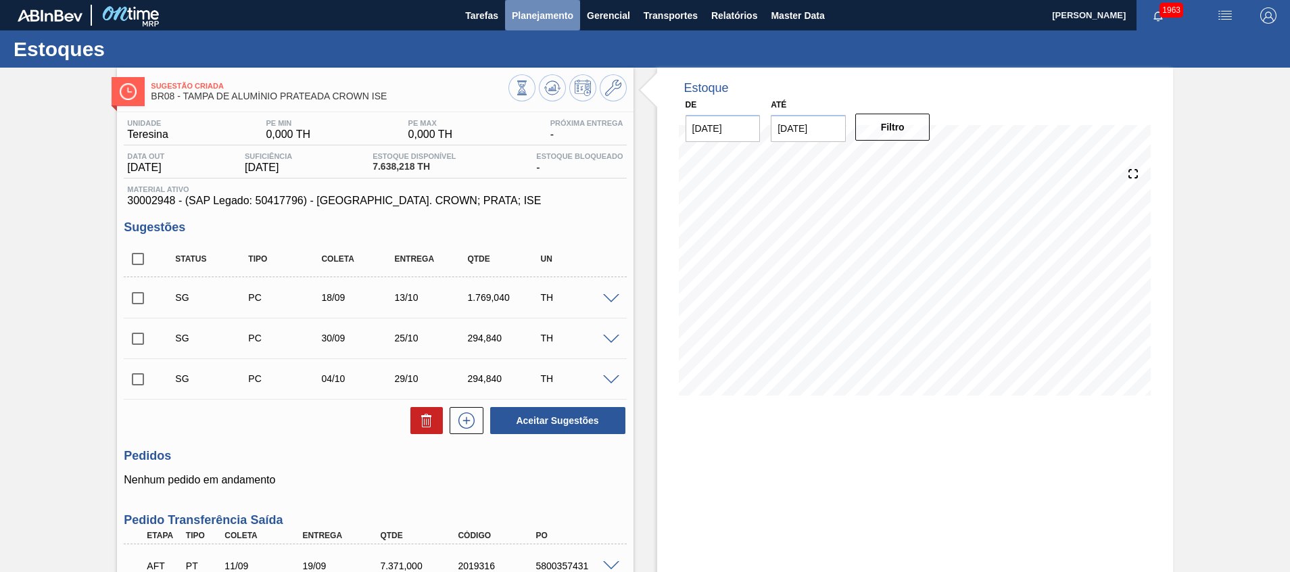
click at [543, 10] on span "Planejamento" at bounding box center [543, 15] width 62 height 16
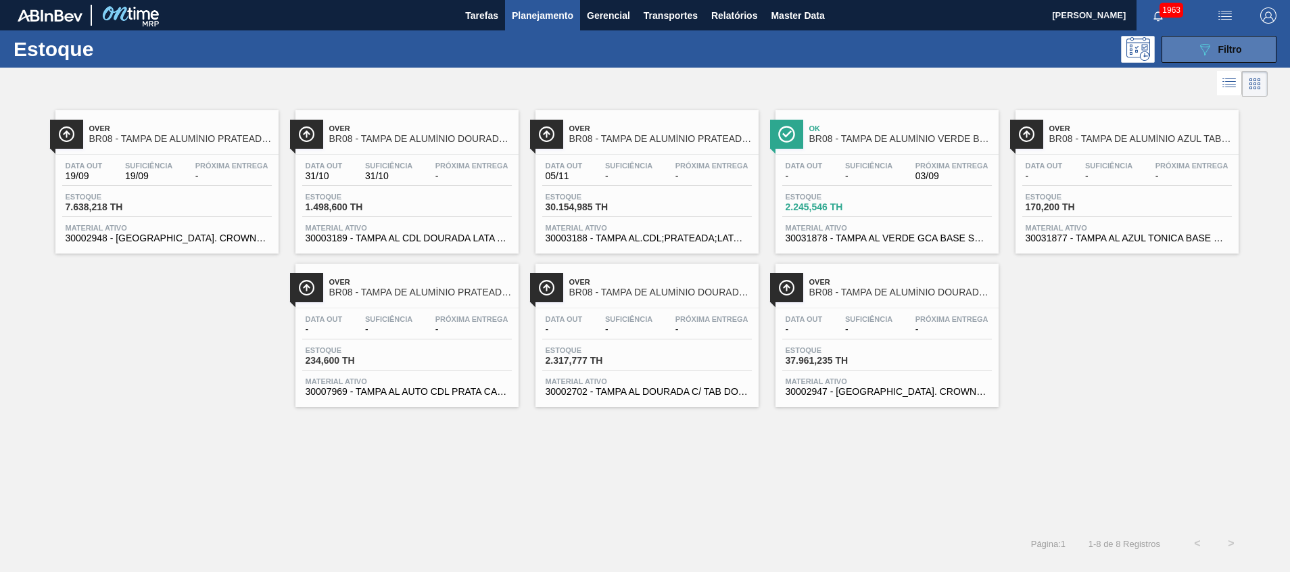
click at [1207, 42] on icon "089F7B8B-B2A5-4AFE-B5C0-19BA573D28AC" at bounding box center [1205, 49] width 16 height 16
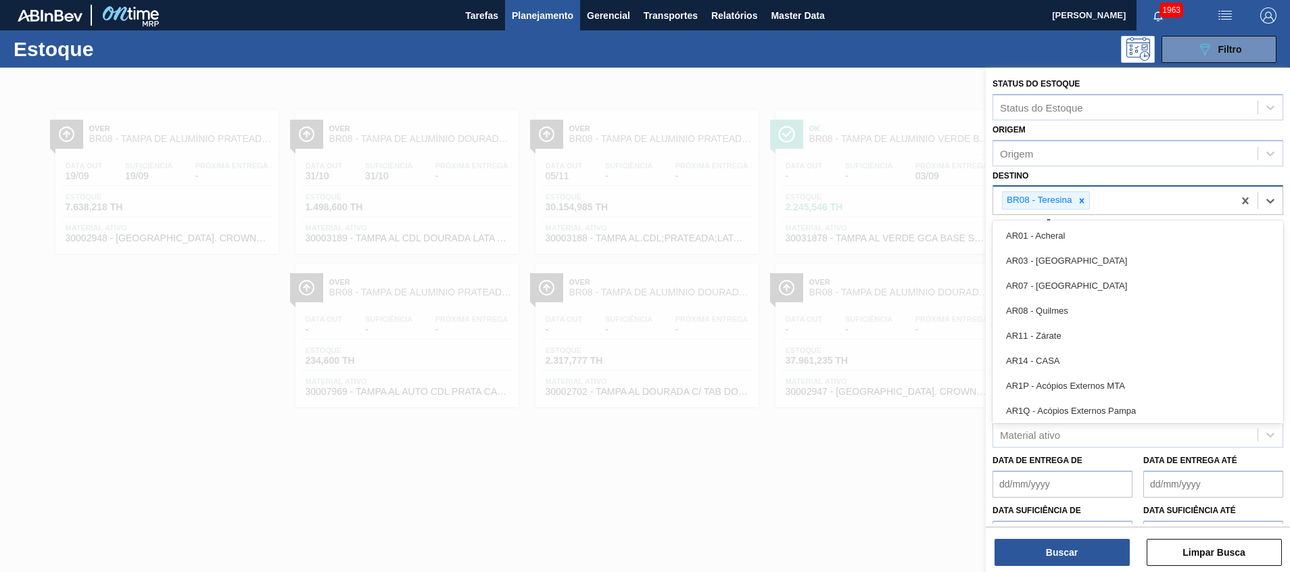
click at [1134, 202] on div "BR08 - Teresina" at bounding box center [1114, 201] width 240 height 28
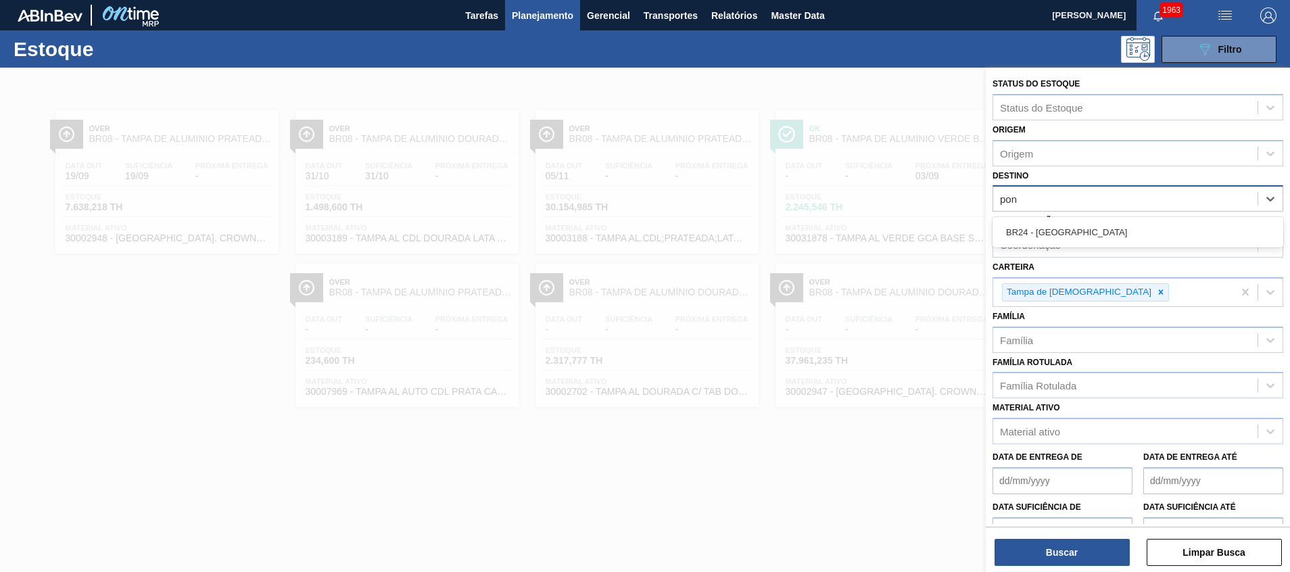
type input "pont"
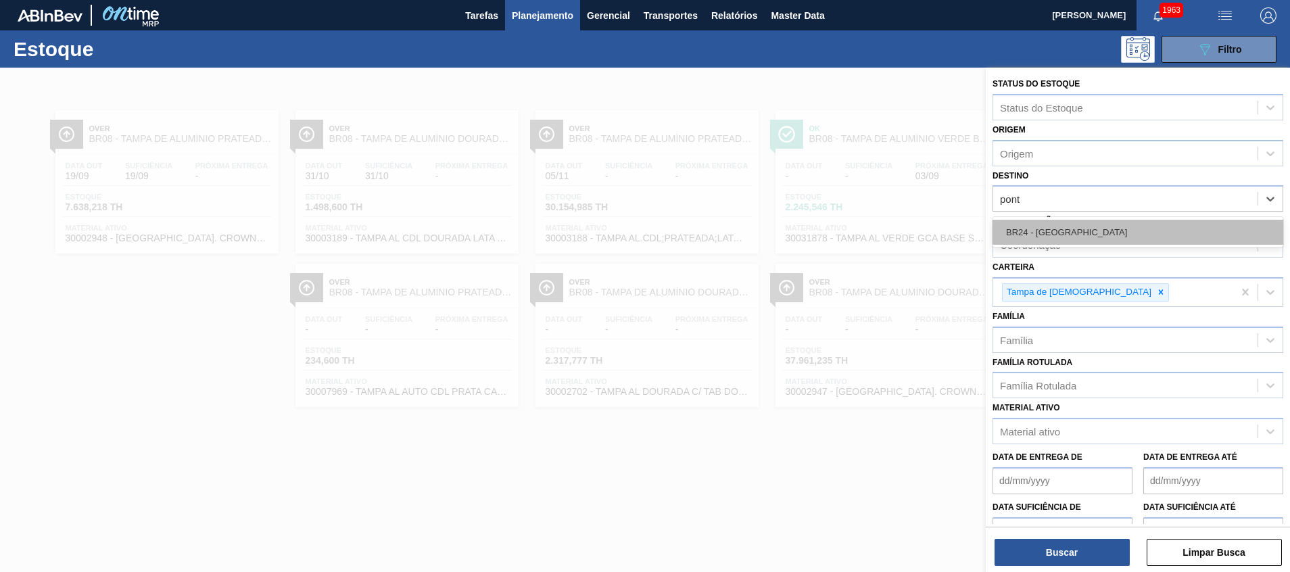
click at [1107, 237] on div "BR24 - [GEOGRAPHIC_DATA]" at bounding box center [1138, 232] width 291 height 25
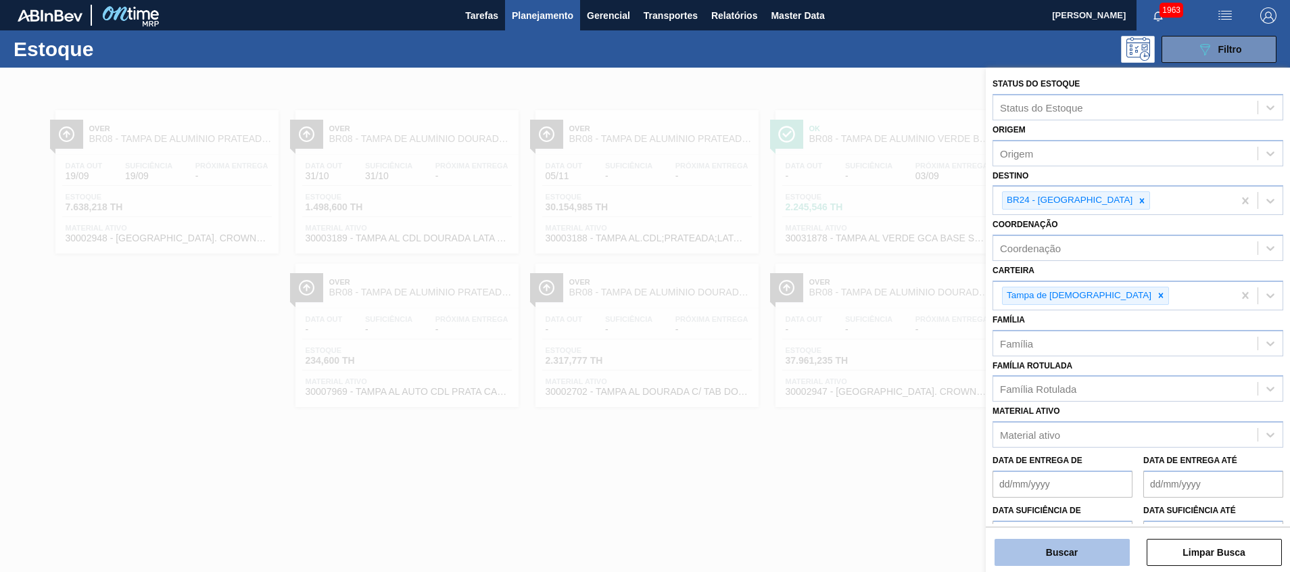
click at [1123, 540] on button "Buscar" at bounding box center [1062, 552] width 135 height 27
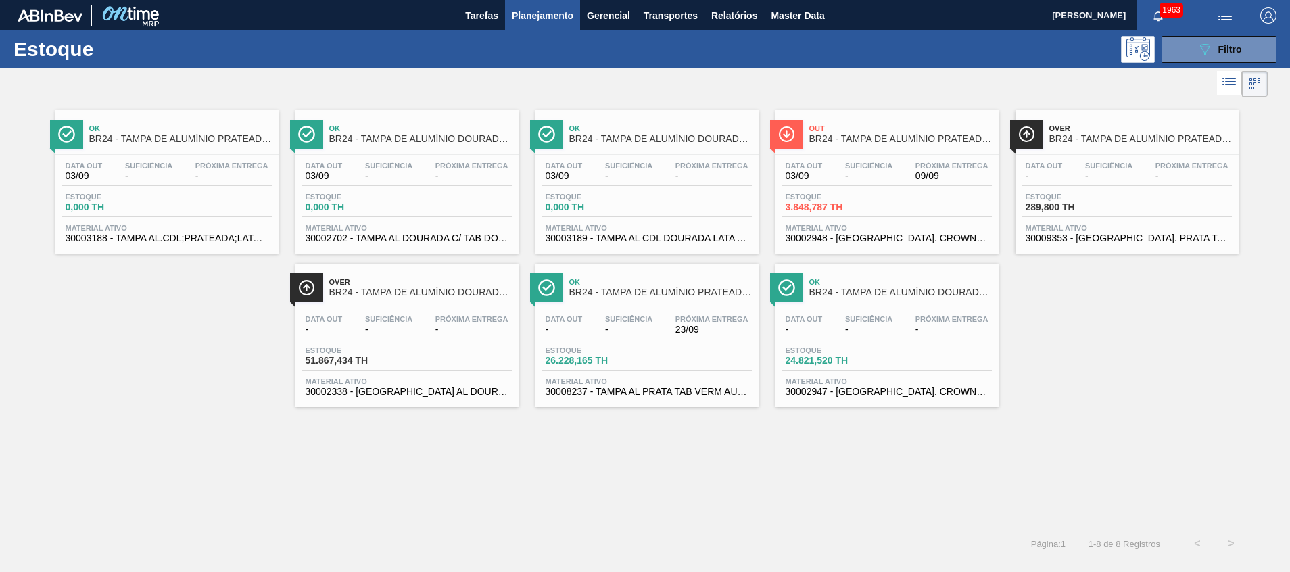
click at [886, 158] on div "Data out 03/09 Suficiência - Próxima Entrega 09/09 Estoque 3.848,787 TH Materia…" at bounding box center [887, 201] width 223 height 92
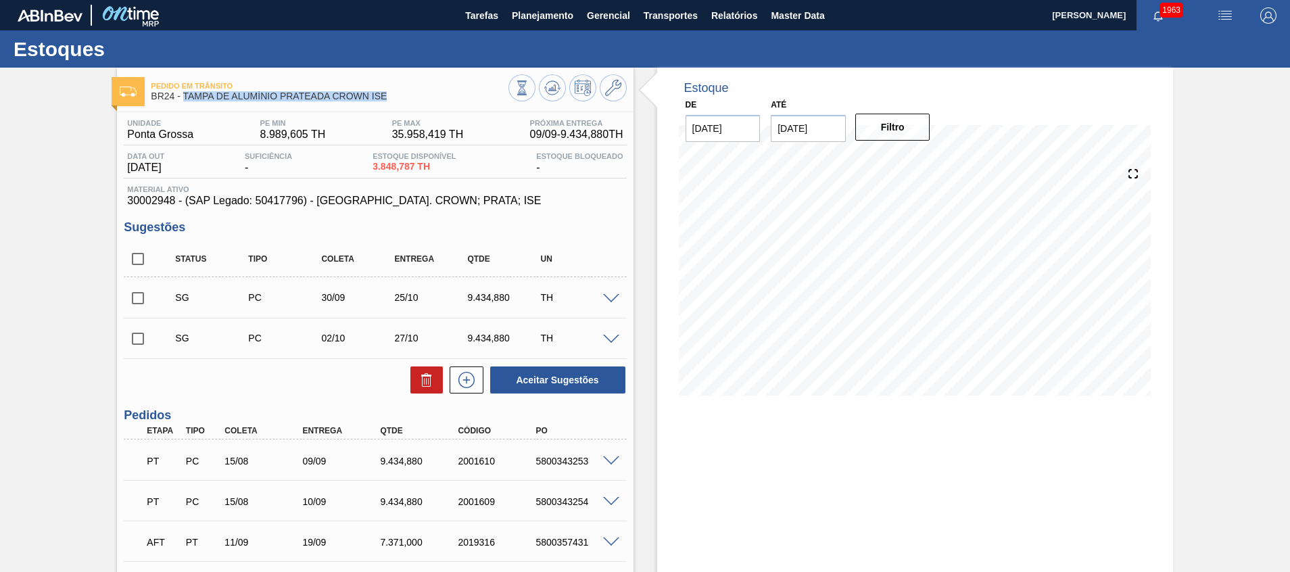
drag, startPoint x: 394, startPoint y: 93, endPoint x: 185, endPoint y: 94, distance: 209.7
click at [185, 94] on span "BR24 - TAMPA DE ALUMÍNIO PRATEADA CROWN ISE" at bounding box center [329, 96] width 357 height 10
copy span "TAMPA DE ALUMÍNIO PRATEADA CROWN ISE"
click at [607, 299] on span at bounding box center [611, 299] width 16 height 10
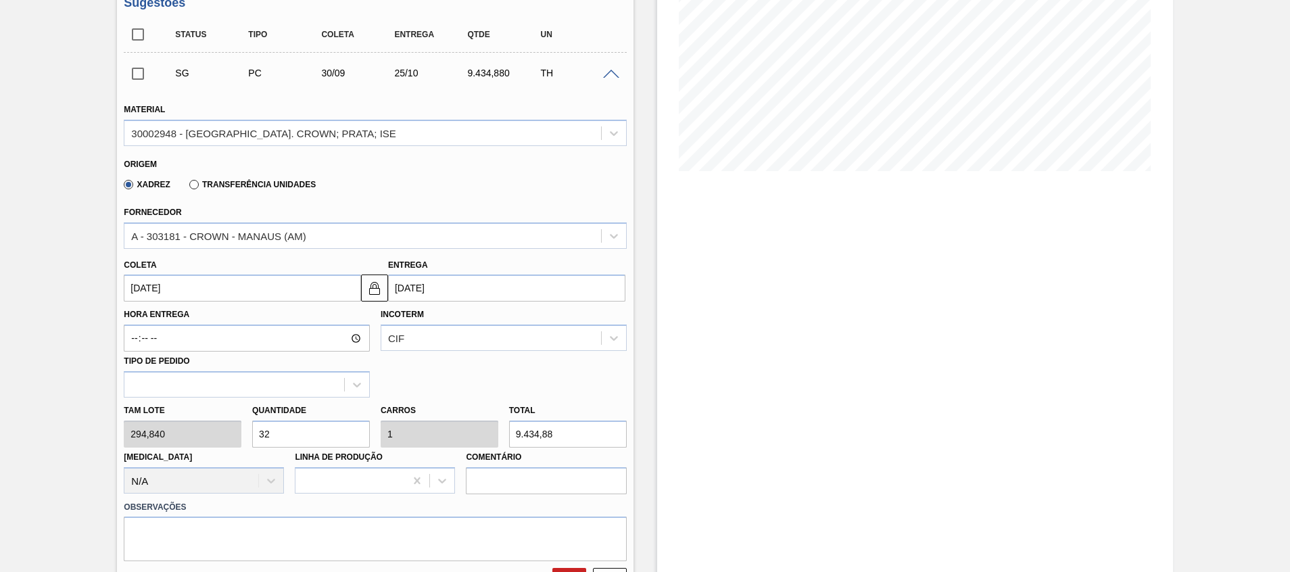
scroll to position [225, 0]
click at [324, 437] on input "32" at bounding box center [311, 433] width 118 height 27
type input "3"
type input "0,094"
type input "884,52"
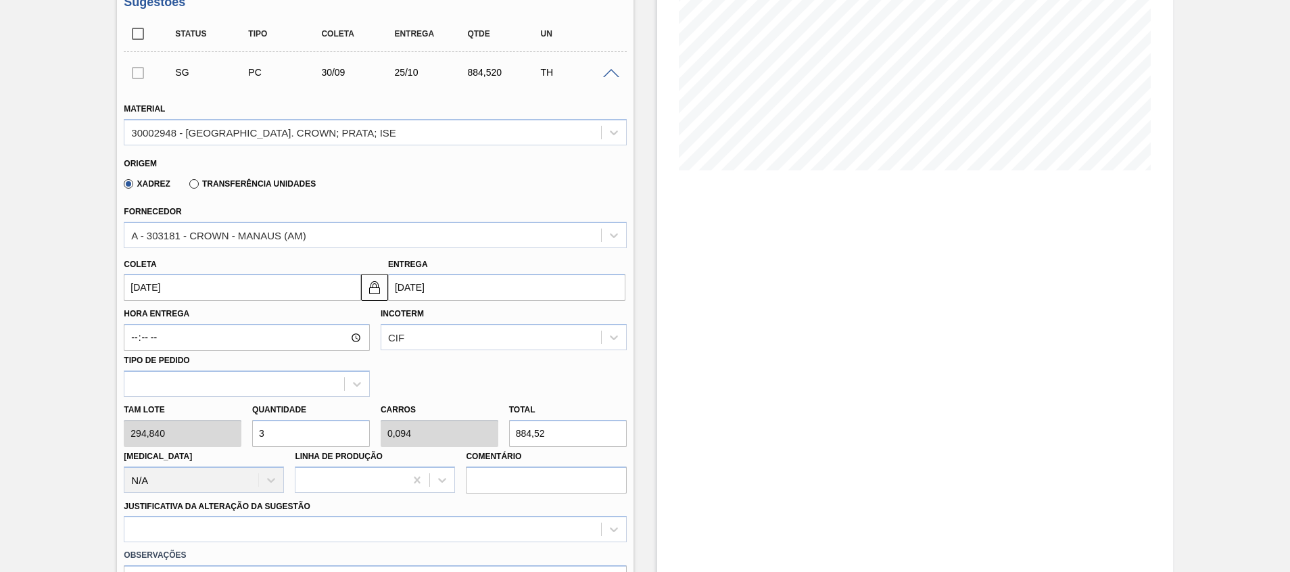
type input "0"
type input "5"
type input "0,156"
type input "1.474,2"
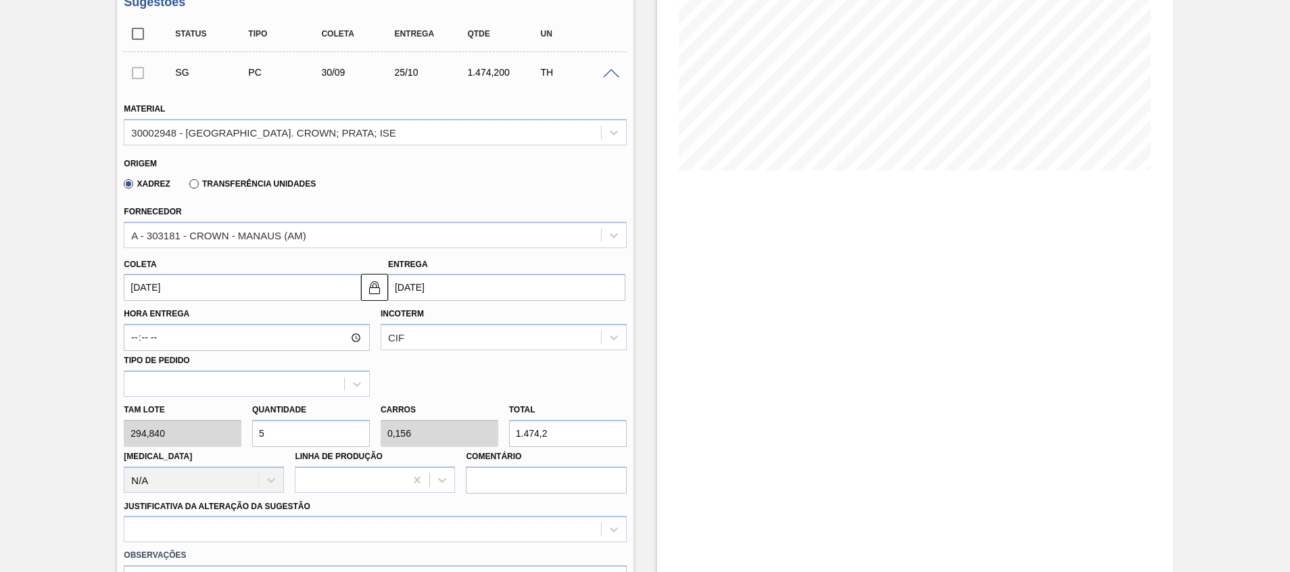
type input "0"
type input "7"
type input "0,219"
type input "2.063,88"
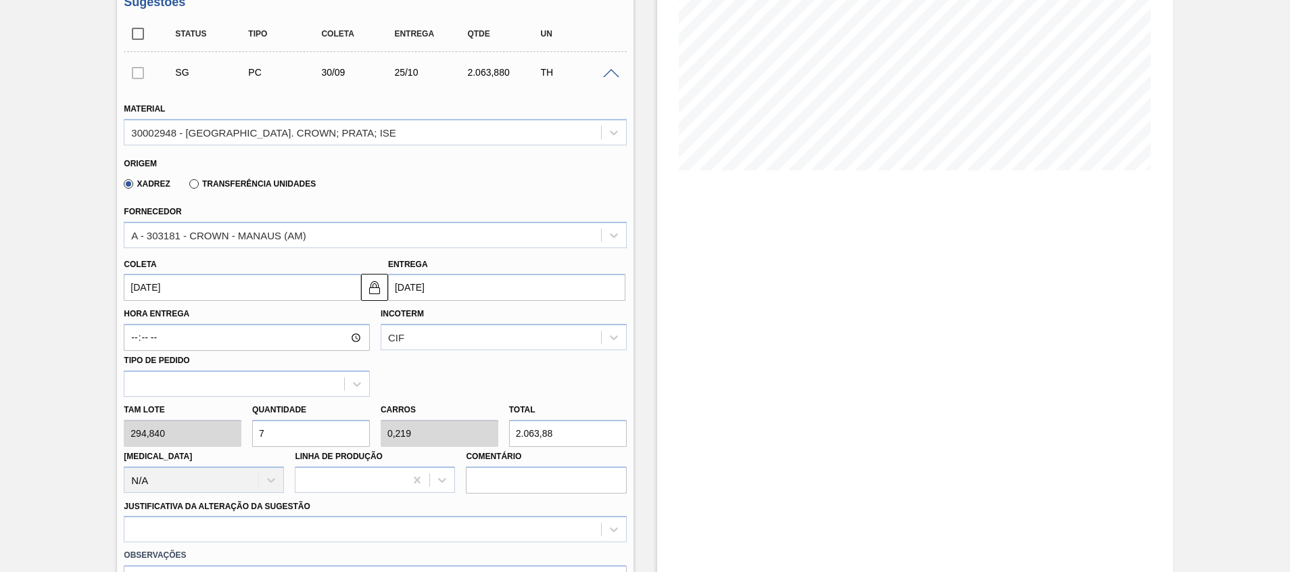
type input "0"
type input "8"
type input "0,25"
type input "2.358,72"
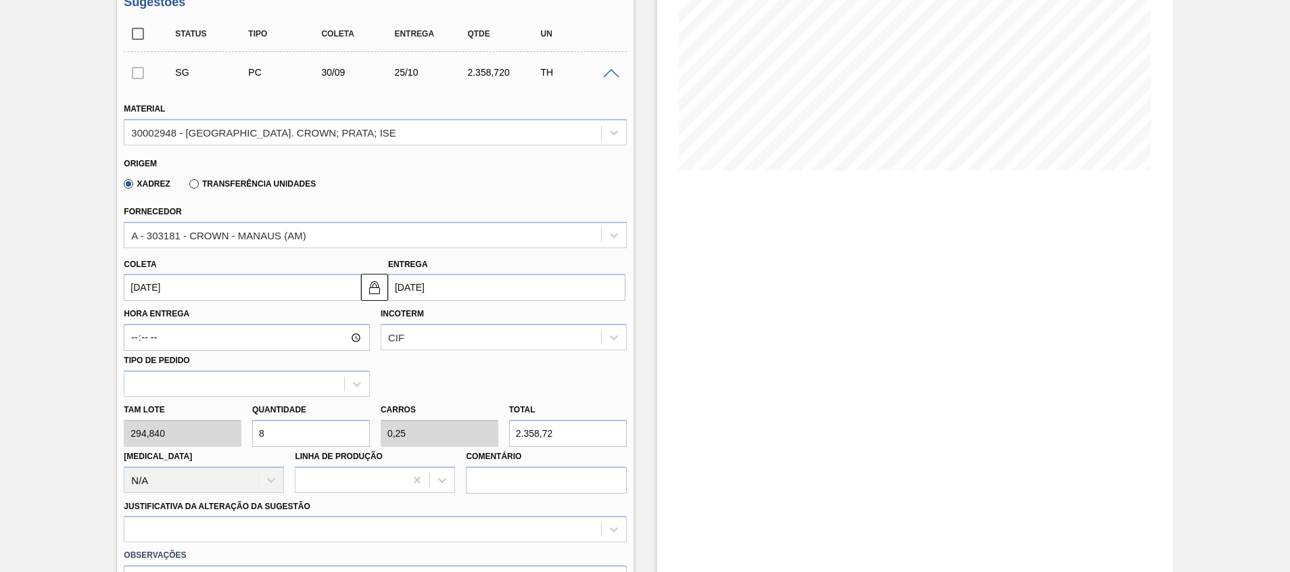
type input "8"
